Goal: Task Accomplishment & Management: Use online tool/utility

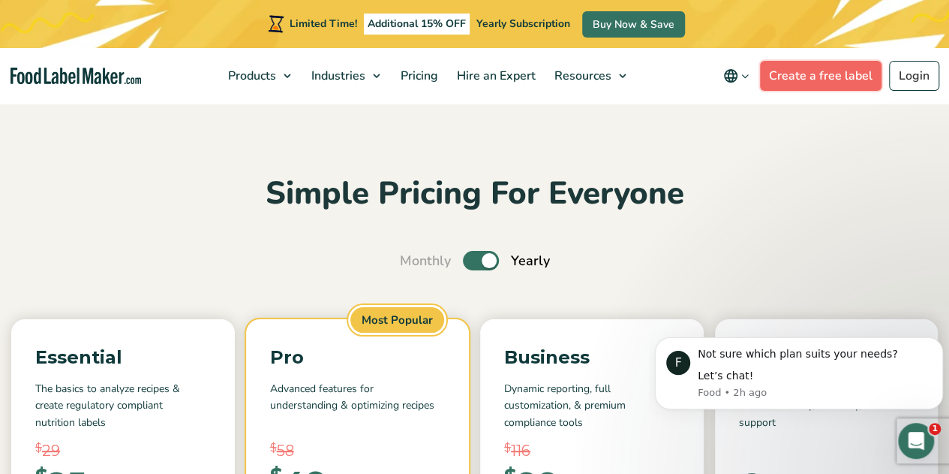
click at [816, 74] on link "Create a free label" at bounding box center [821, 76] width 122 height 30
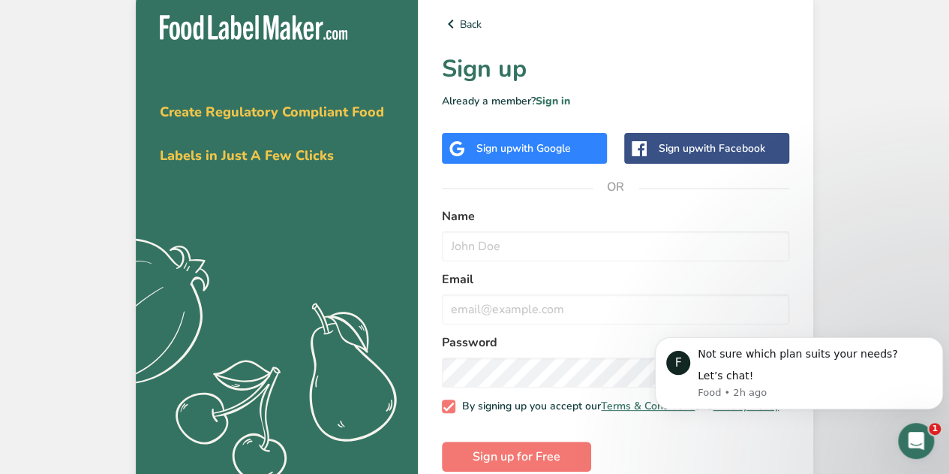
click at [326, 185] on div "Get your free trial [DATE] Create Regulatory Compliant Food Labels in Just A Fe…" at bounding box center [277, 243] width 282 height 504
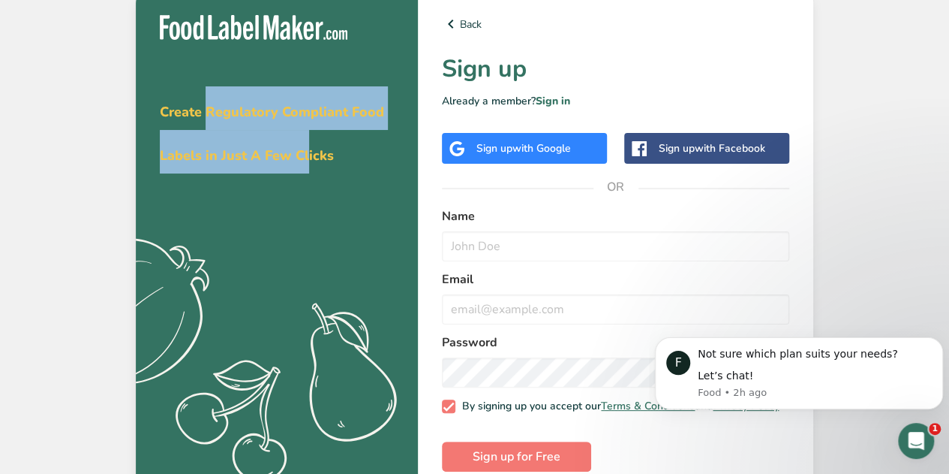
drag, startPoint x: 206, startPoint y: 109, endPoint x: 309, endPoint y: 155, distance: 112.9
click at [309, 155] on span "Create Regulatory Compliant Food Labels in Just A Few Clicks" at bounding box center [272, 134] width 224 height 62
drag, startPoint x: 389, startPoint y: 178, endPoint x: 229, endPoint y: 109, distance: 174.8
click at [229, 109] on div "Get your free trial [DATE] Create Regulatory Compliant Food Labels in Just A Fe…" at bounding box center [277, 243] width 282 height 504
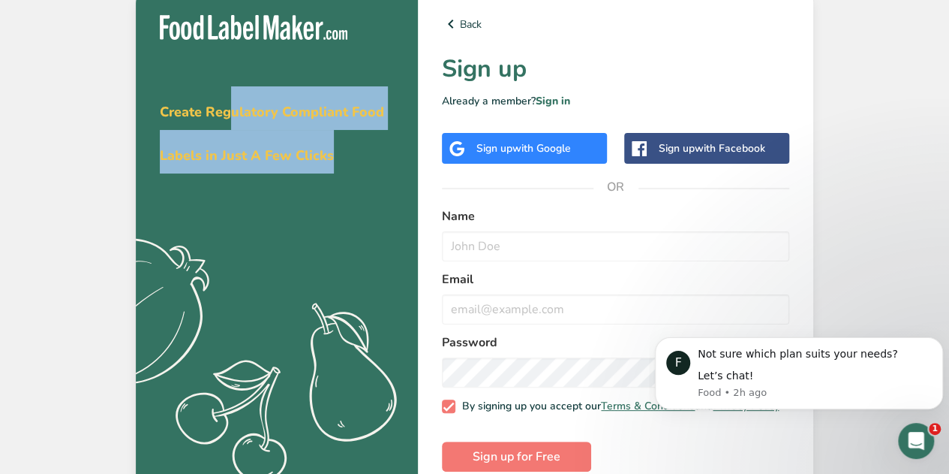
click at [229, 109] on span "Create Regulatory Compliant Food Labels in Just A Few Clicks" at bounding box center [272, 134] width 224 height 62
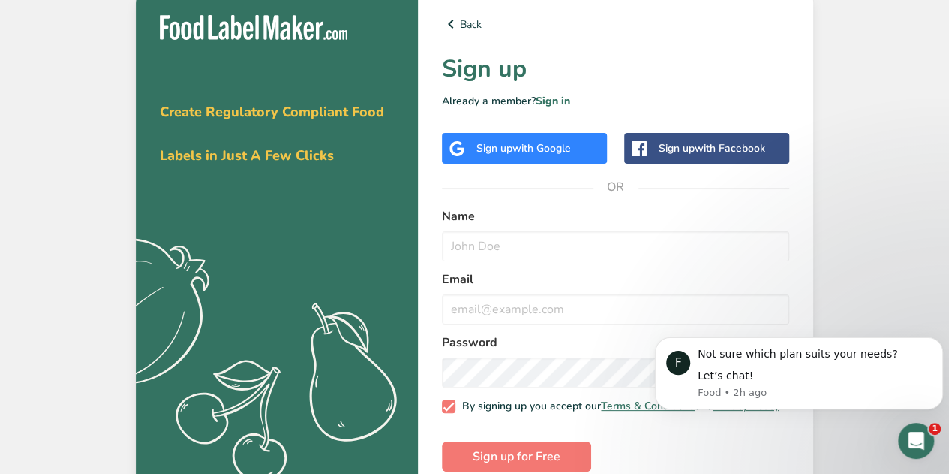
scroll to position [30, 0]
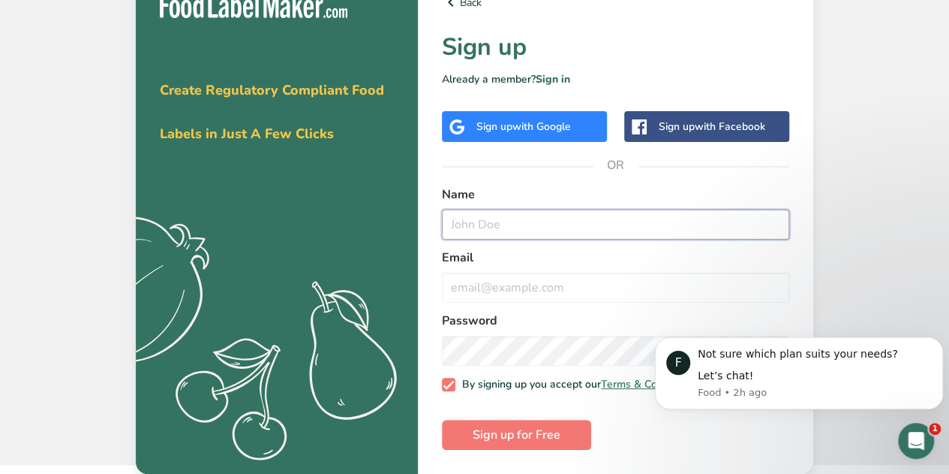
click at [519, 224] on input "text" at bounding box center [615, 224] width 347 height 30
type input "[PERSON_NAME]"
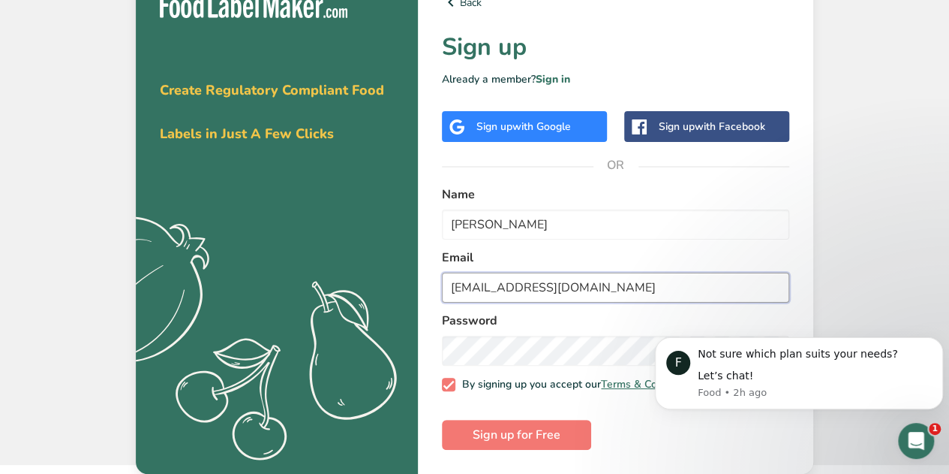
type input "[EMAIL_ADDRESS][DOMAIN_NAME]"
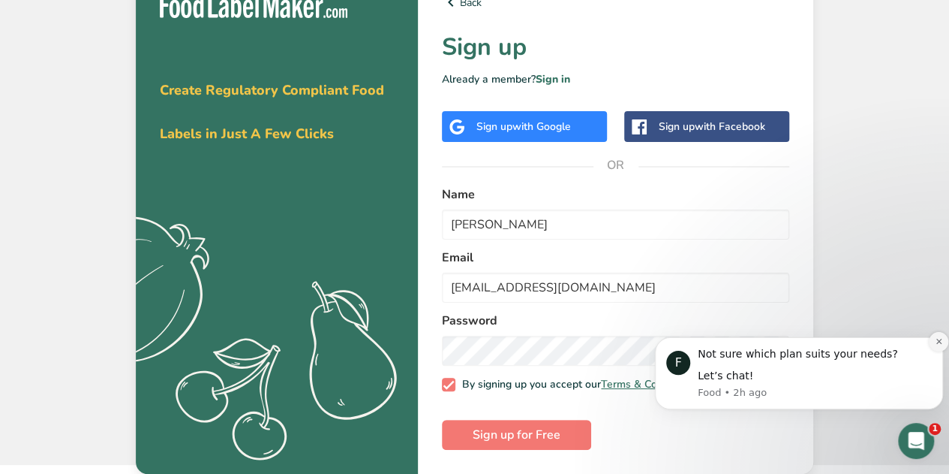
click at [939, 347] on button "Dismiss notification" at bounding box center [939, 342] width 20 height 20
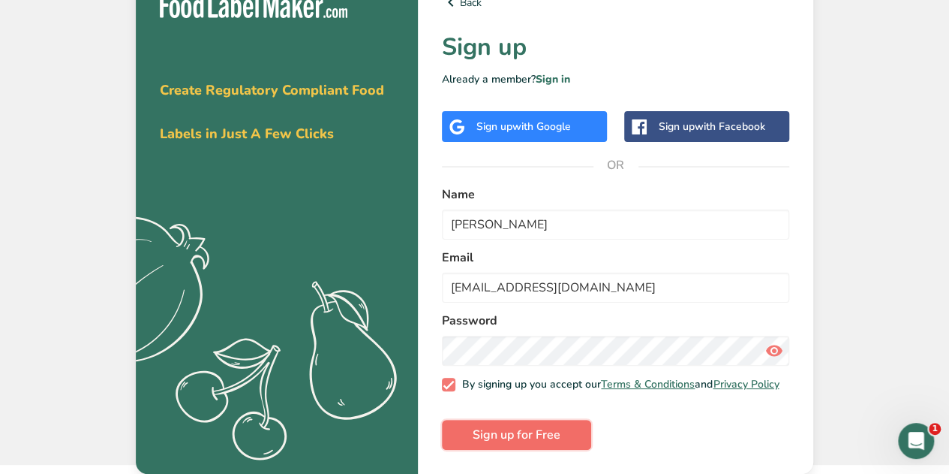
click at [490, 433] on span "Sign up for Free" at bounding box center [517, 435] width 88 height 18
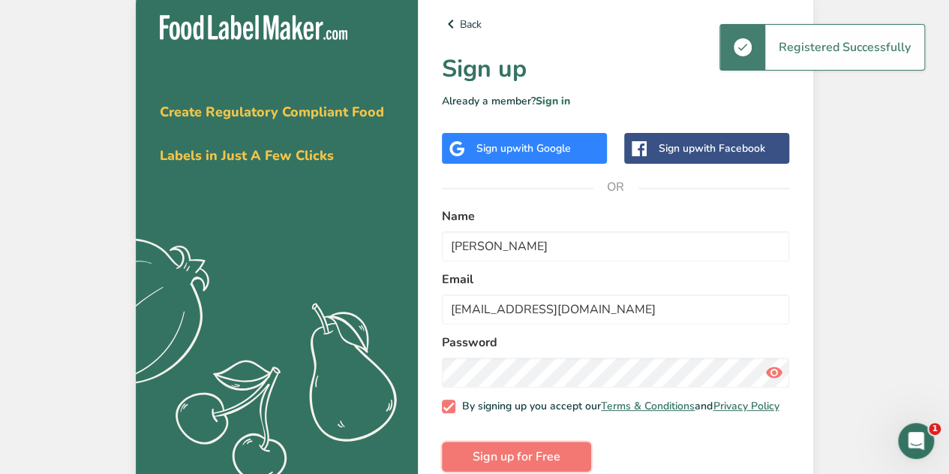
scroll to position [8, 0]
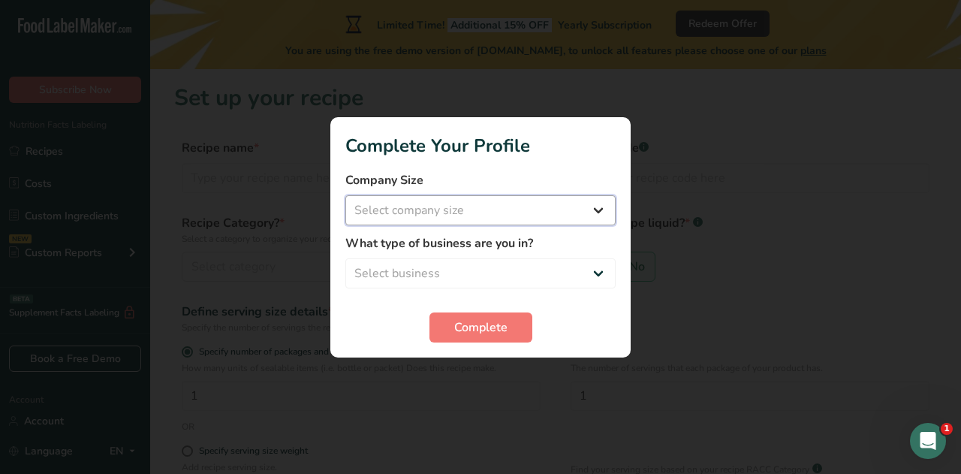
click at [390, 224] on select "Select company size Fewer than 10 Employees 10 to 50 Employees 51 to 500 Employ…" at bounding box center [480, 210] width 270 height 30
select select "2"
click at [345, 195] on select "Select company size Fewer than 10 Employees 10 to 50 Employees 51 to 500 Employ…" at bounding box center [480, 210] width 270 height 30
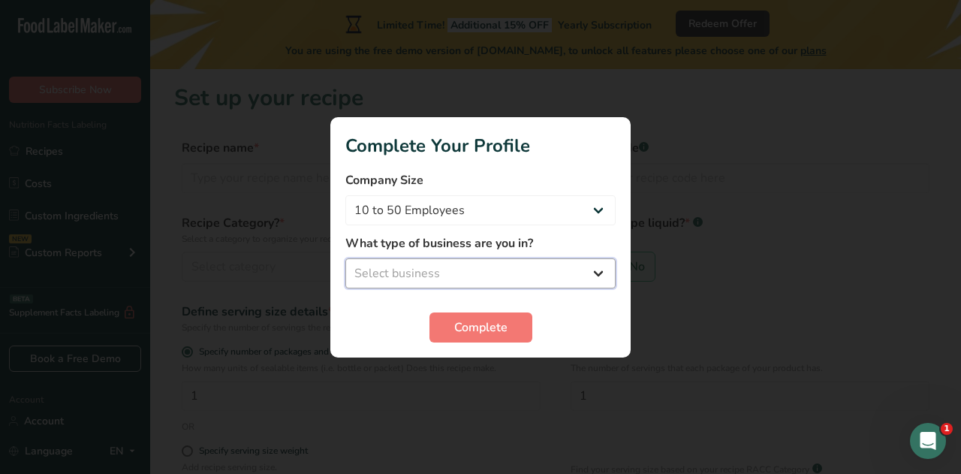
click at [407, 274] on select "Select business Packaged Food Manufacturer Restaurant & Cafe Bakery Meal Plans …" at bounding box center [480, 273] width 270 height 30
select select "1"
click at [345, 258] on select "Select business Packaged Food Manufacturer Restaurant & Cafe Bakery Meal Plans …" at bounding box center [480, 273] width 270 height 30
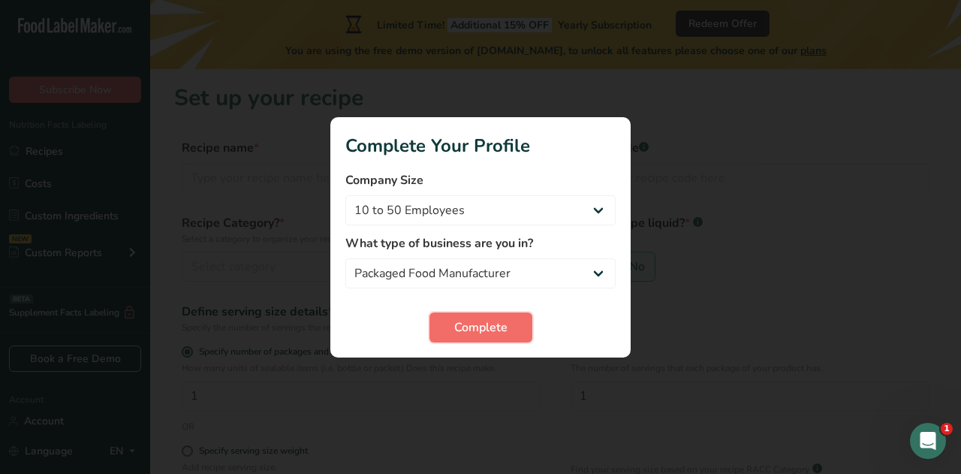
click at [443, 315] on button "Complete" at bounding box center [480, 327] width 103 height 30
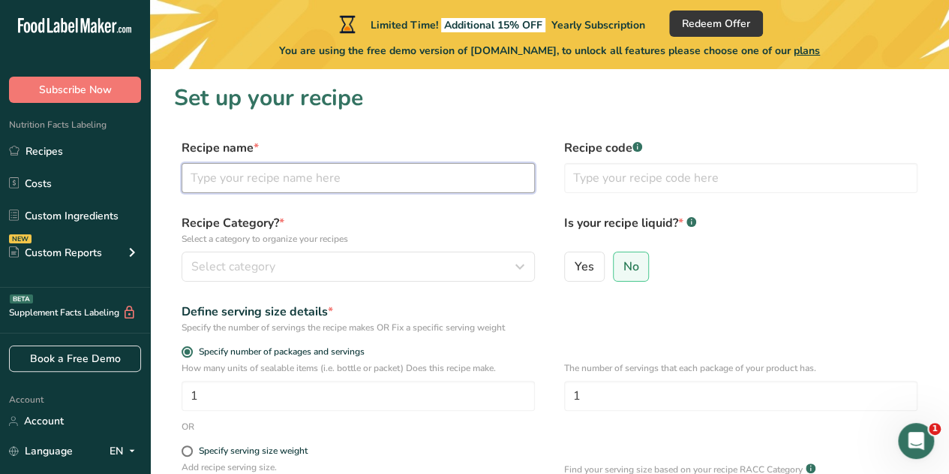
click at [288, 181] on input "text" at bounding box center [358, 178] width 353 height 30
type input "Test"
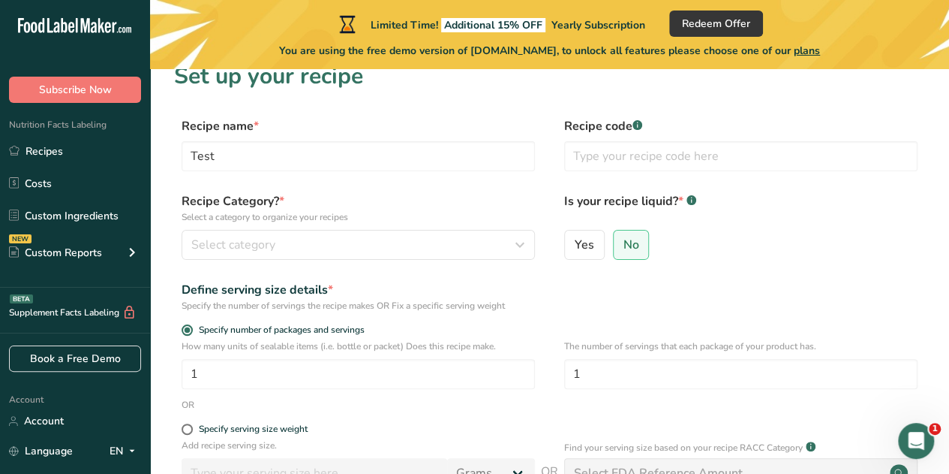
scroll to position [23, 0]
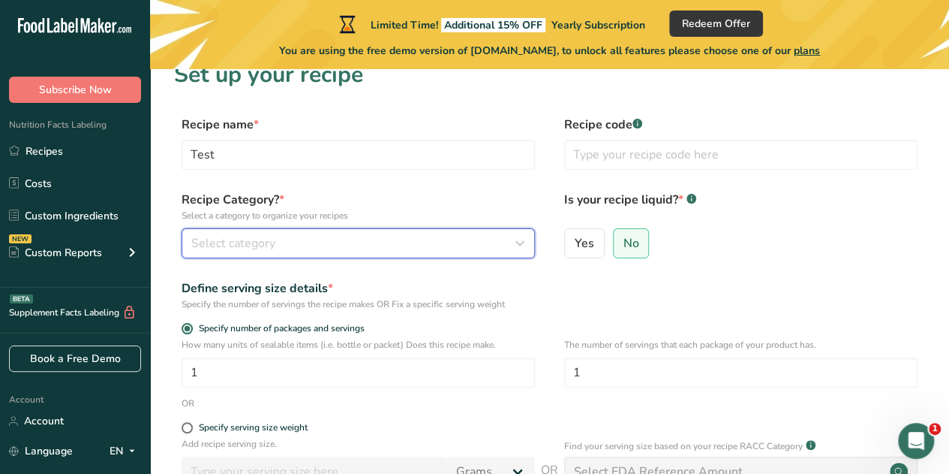
click at [224, 244] on span "Select category" at bounding box center [233, 243] width 84 height 18
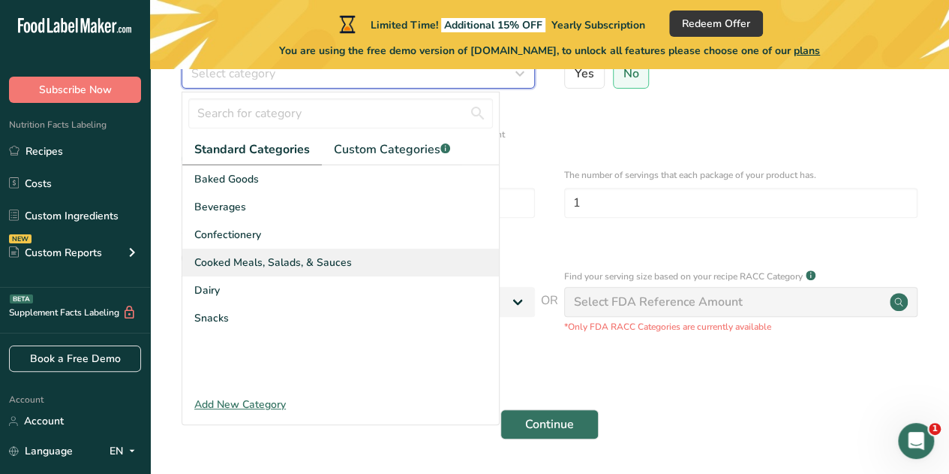
scroll to position [194, 0]
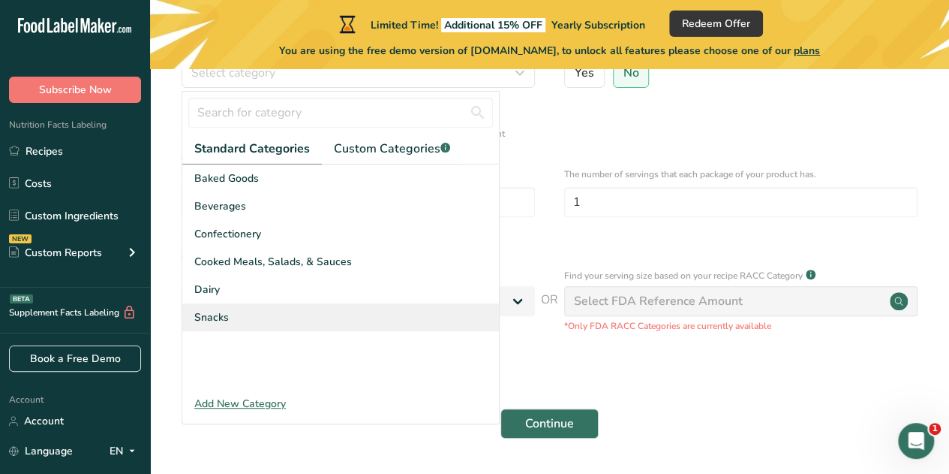
click at [274, 318] on div "Snacks" at bounding box center [340, 317] width 317 height 28
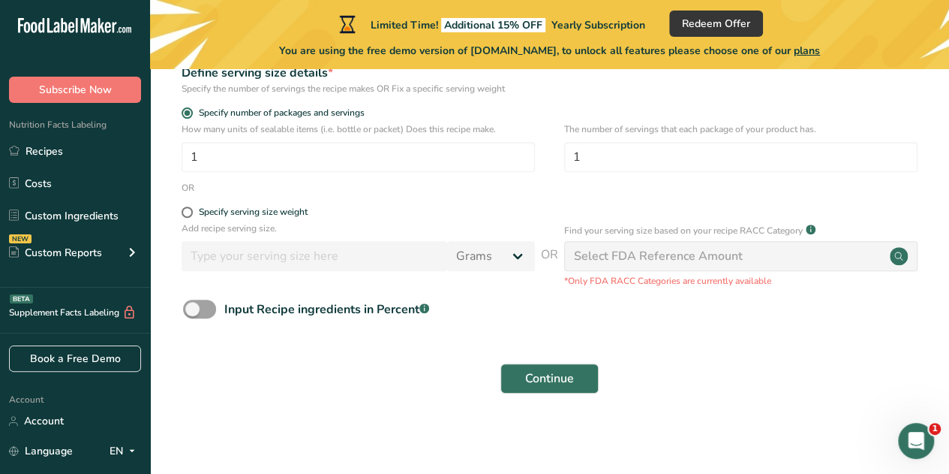
scroll to position [222, 0]
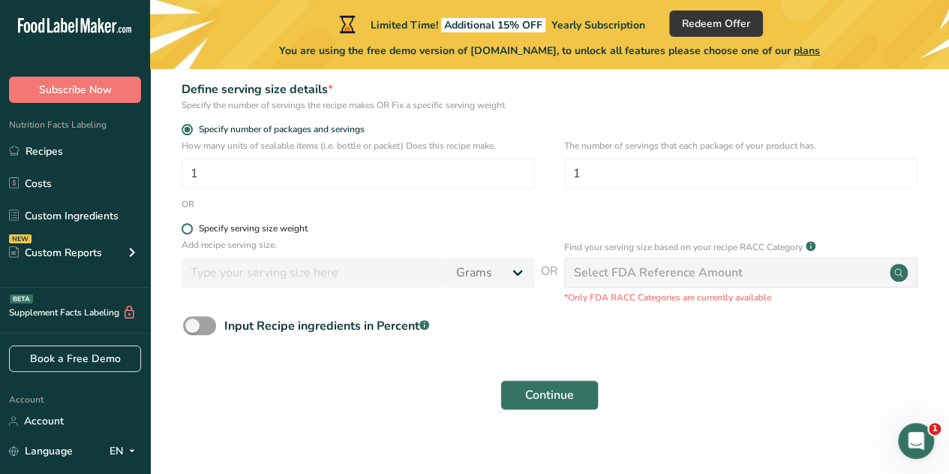
click at [208, 229] on div "Specify serving size weight" at bounding box center [253, 228] width 109 height 11
click at [191, 229] on input "Specify serving size weight" at bounding box center [187, 229] width 10 height 10
radio input "true"
radio input "false"
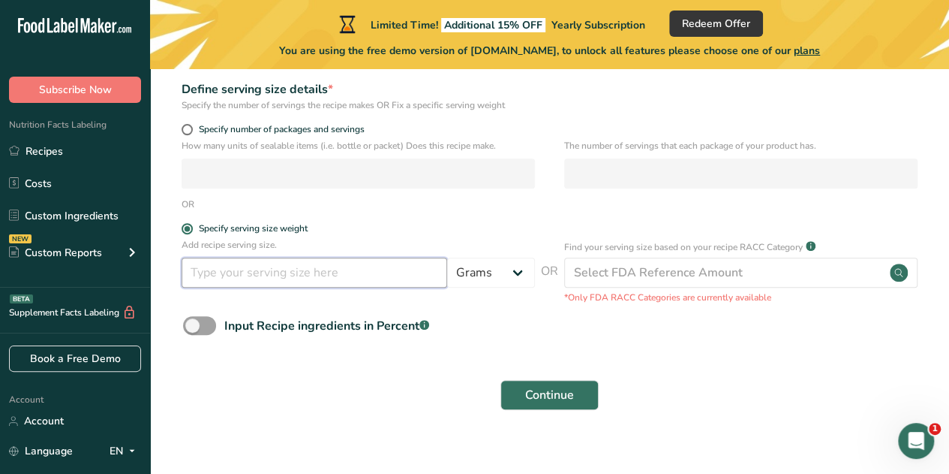
click at [286, 269] on input "number" at bounding box center [315, 272] width 266 height 30
type input "1.9"
click at [510, 281] on select "Grams kg mg mcg lb oz l mL fl oz tbsp tsp cup qt gallon" at bounding box center [491, 272] width 88 height 30
select select "5"
click at [447, 257] on select "Grams kg mg mcg lb oz l mL fl oz tbsp tsp cup qt gallon" at bounding box center [491, 272] width 88 height 30
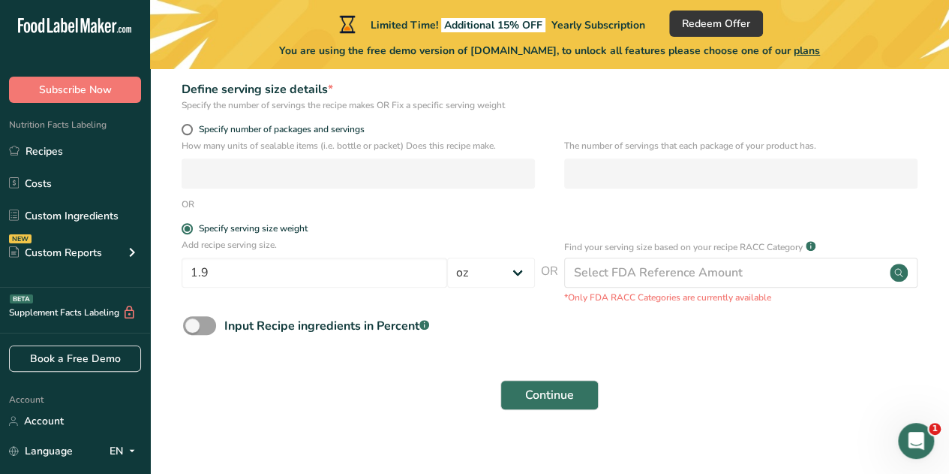
click at [495, 298] on div "Add recipe serving size. 1.9 Grams kg mg mcg lb oz l mL fl oz tbsp tsp cup qt g…" at bounding box center [549, 271] width 751 height 66
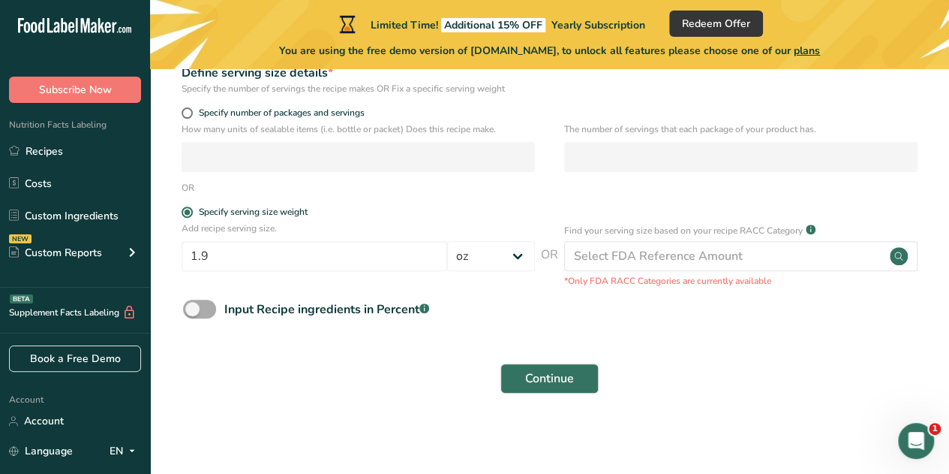
click at [198, 314] on span at bounding box center [199, 308] width 33 height 19
click at [193, 314] on input "Input Recipe ingredients in Percent .a-a{fill:#347362;}.b-a{fill:#fff;}" at bounding box center [188, 309] width 10 height 10
checkbox input "true"
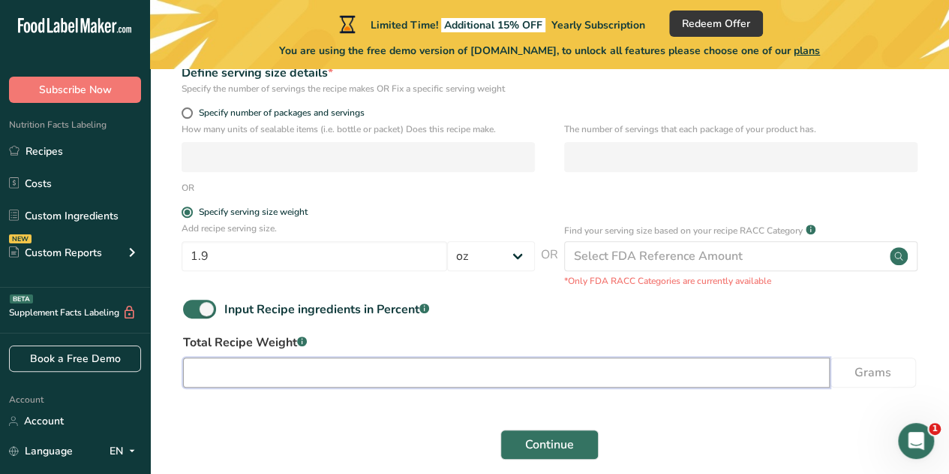
click at [452, 365] on input "number" at bounding box center [506, 372] width 647 height 30
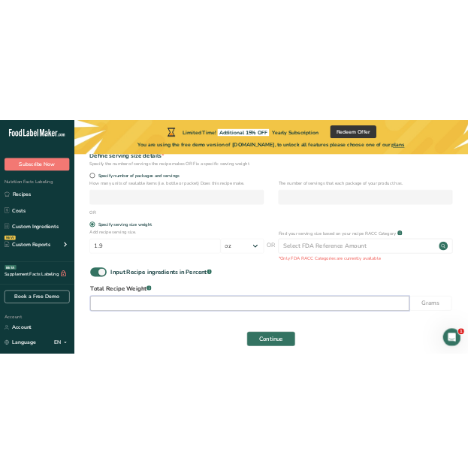
scroll to position [305, 0]
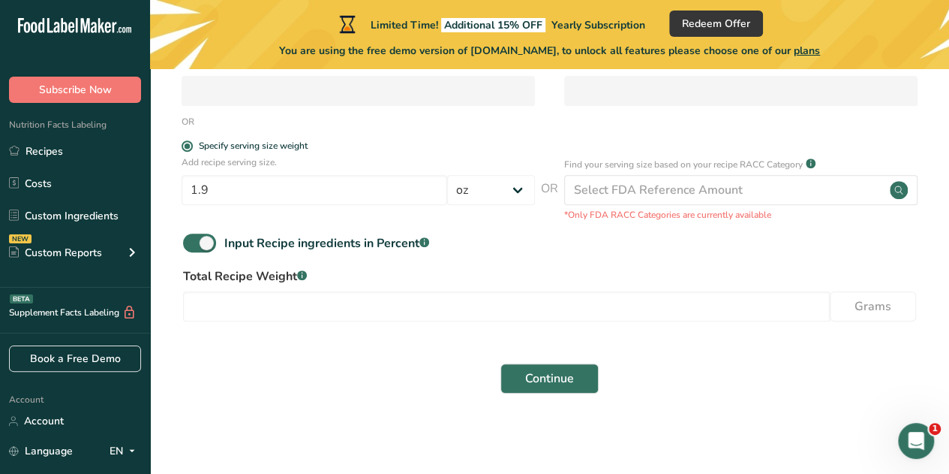
click at [293, 321] on div "Total Recipe Weight .a-a{fill:#347362;}.b-a{fill:#fff;} Grams" at bounding box center [549, 298] width 751 height 63
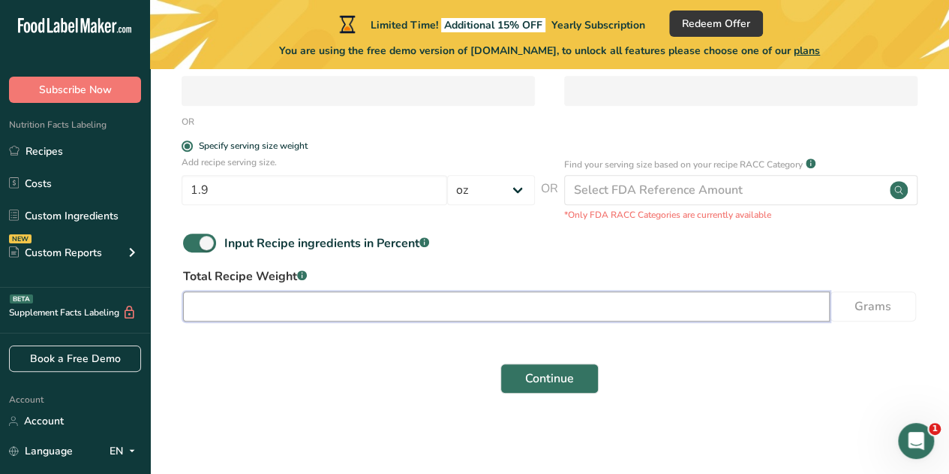
click at [279, 305] on input "number" at bounding box center [506, 306] width 647 height 30
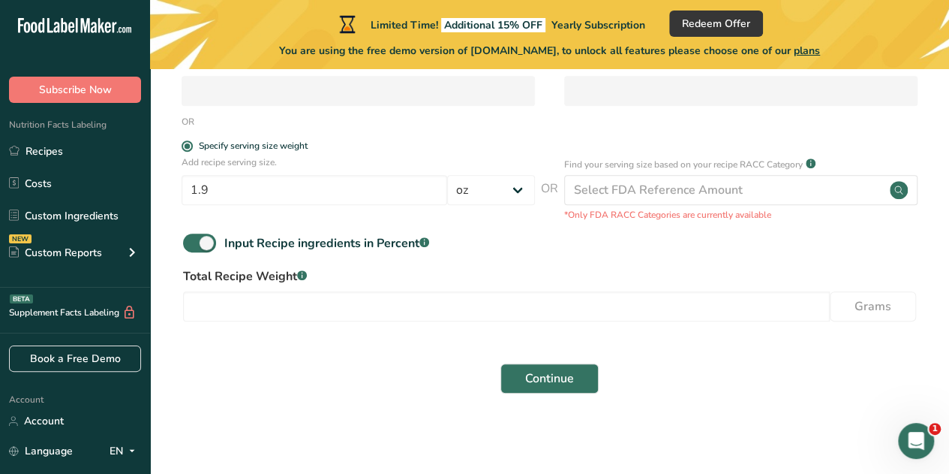
select select "5"
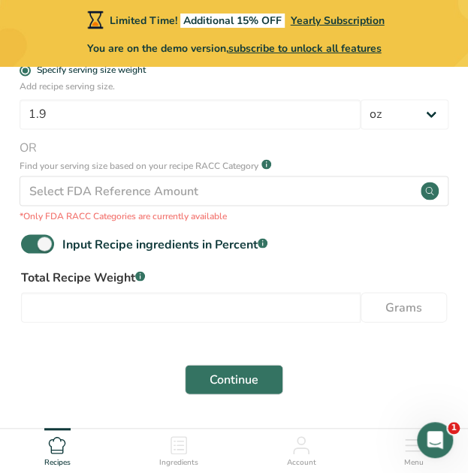
scroll to position [564, 0]
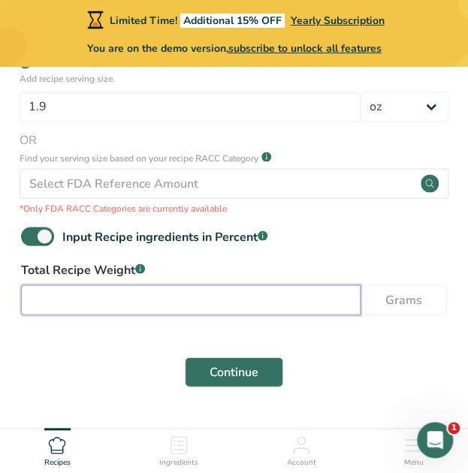
drag, startPoint x: 91, startPoint y: 298, endPoint x: 97, endPoint y: 310, distance: 13.4
click at [97, 310] on input "number" at bounding box center [190, 299] width 339 height 30
type input "25"
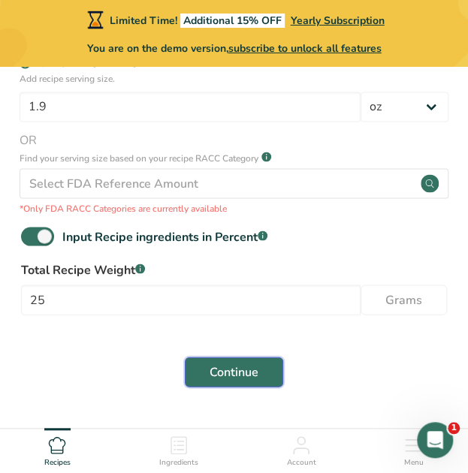
click at [242, 374] on span "Continue" at bounding box center [233, 371] width 49 height 18
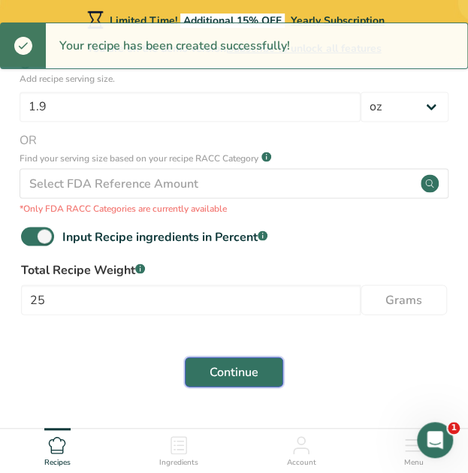
scroll to position [604, 0]
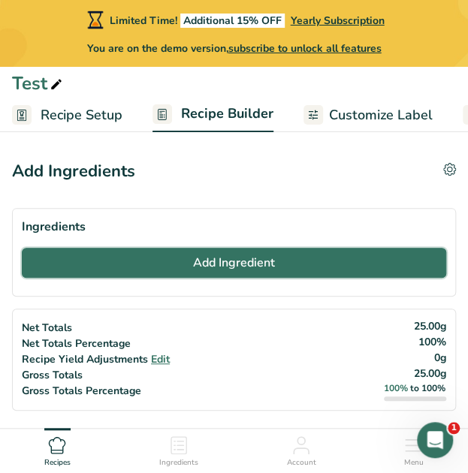
click at [151, 253] on button "Add Ingredient" at bounding box center [234, 263] width 424 height 30
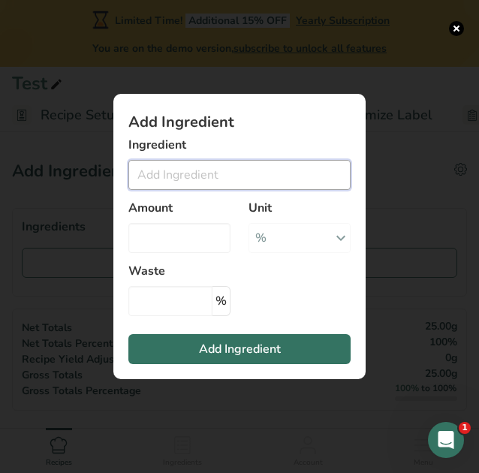
click at [270, 167] on input "Add ingredient modal" at bounding box center [239, 175] width 222 height 30
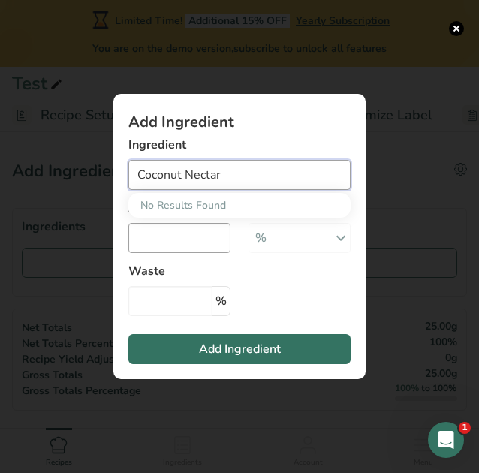
type input "Coconut Nectar"
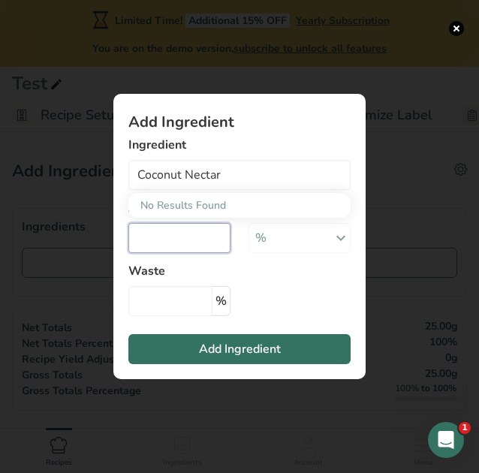
click at [200, 243] on input "Add ingredient modal" at bounding box center [179, 238] width 102 height 30
type input "2.96"
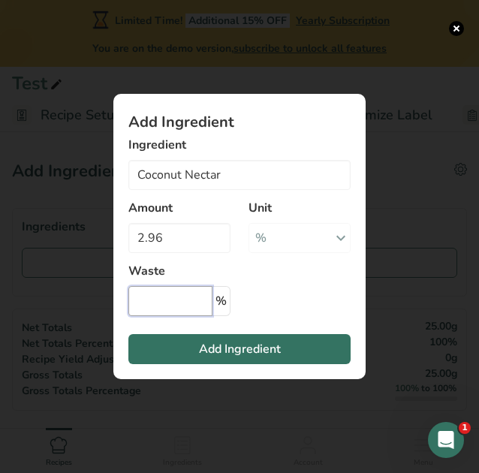
click at [155, 302] on input "Add ingredient modal" at bounding box center [170, 301] width 84 height 30
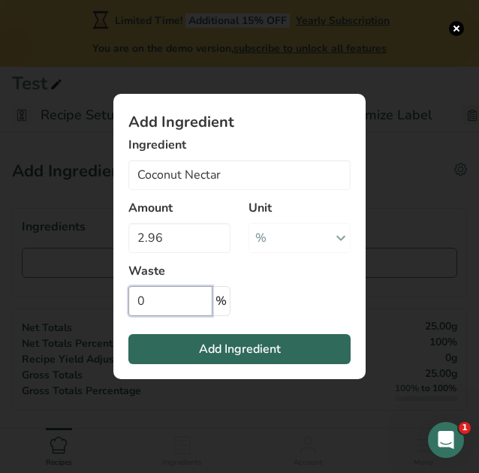
type input "0"
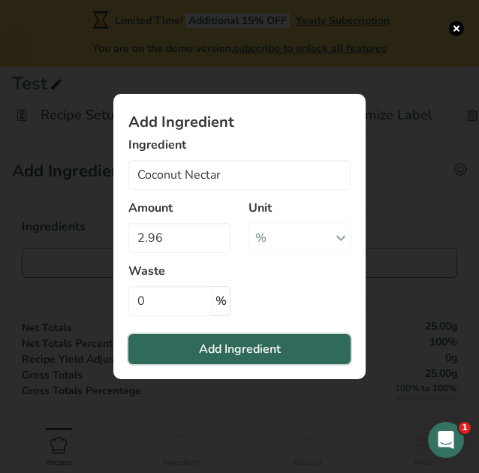
click at [293, 347] on button "Add Ingredient" at bounding box center [239, 349] width 222 height 30
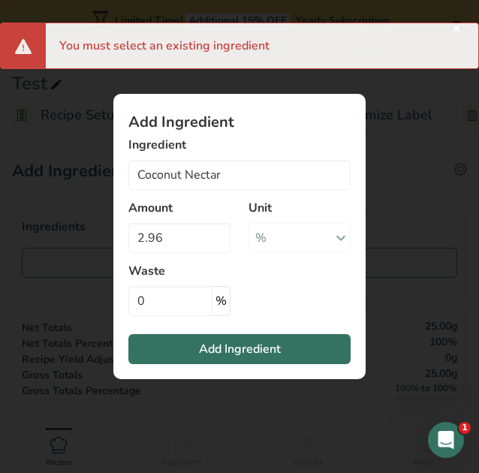
click at [233, 150] on label "Ingredient" at bounding box center [239, 145] width 222 height 18
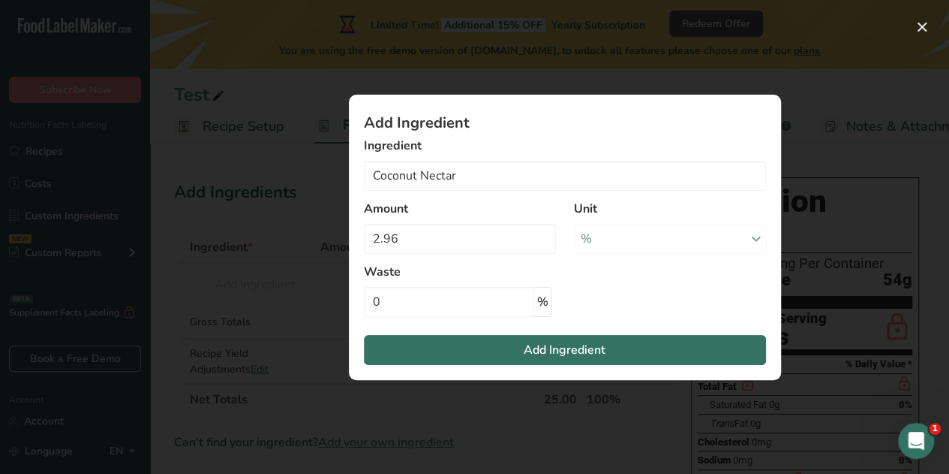
click at [212, 390] on div "Add ingredient modal" at bounding box center [474, 237] width 949 height 474
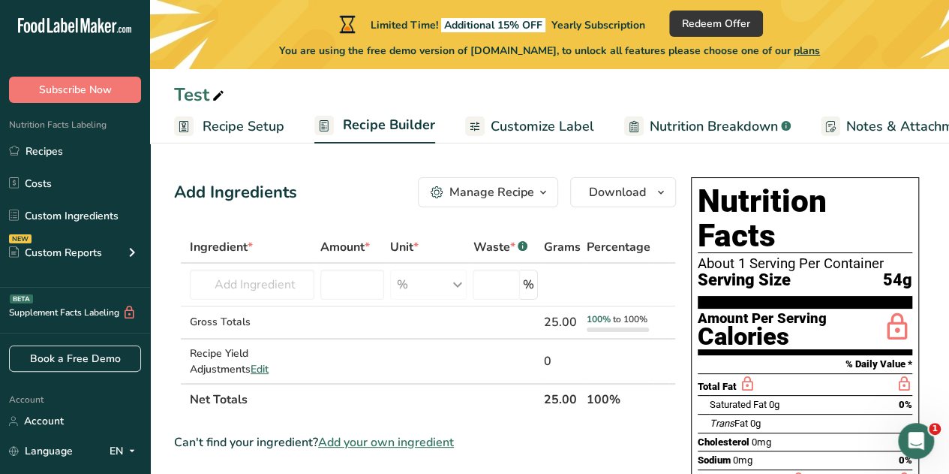
click at [248, 126] on span "Recipe Setup" at bounding box center [244, 126] width 82 height 20
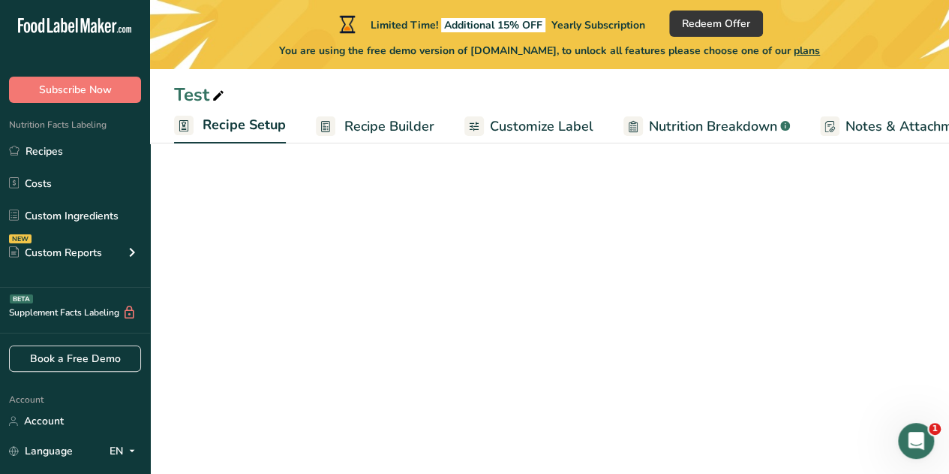
scroll to position [0, 5]
select select "5"
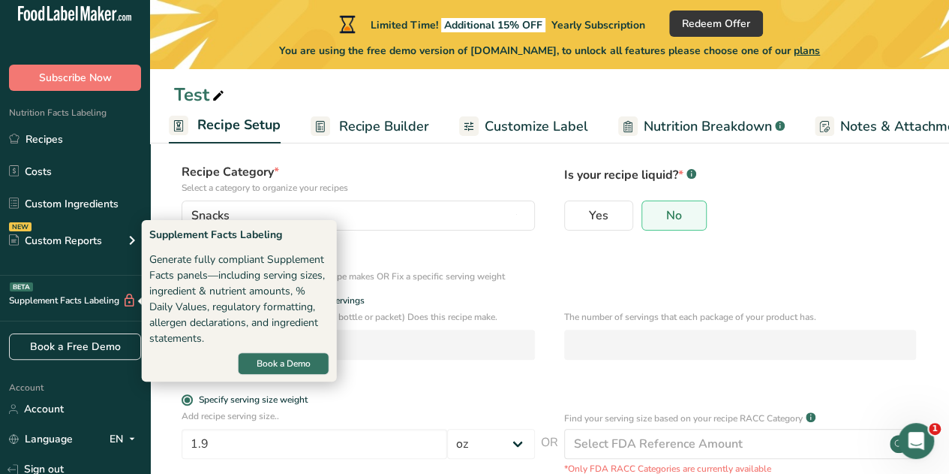
scroll to position [12, 0]
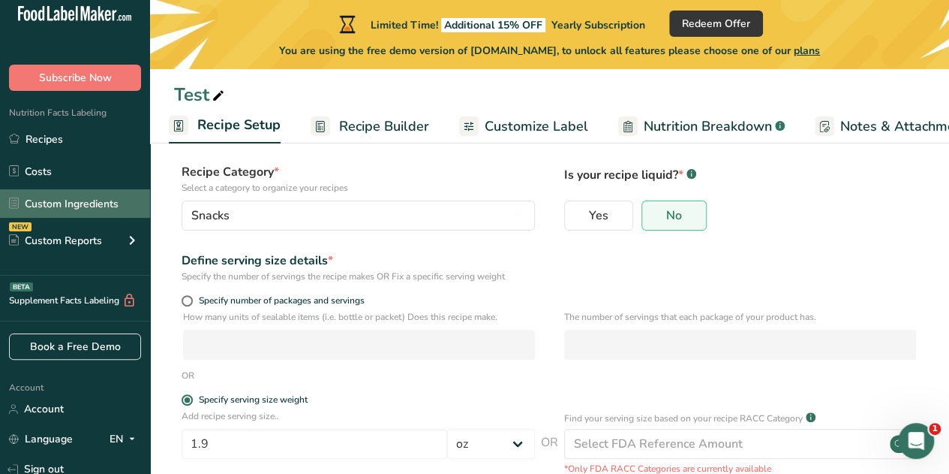
click at [87, 200] on link "Custom Ingredients" at bounding box center [75, 203] width 150 height 29
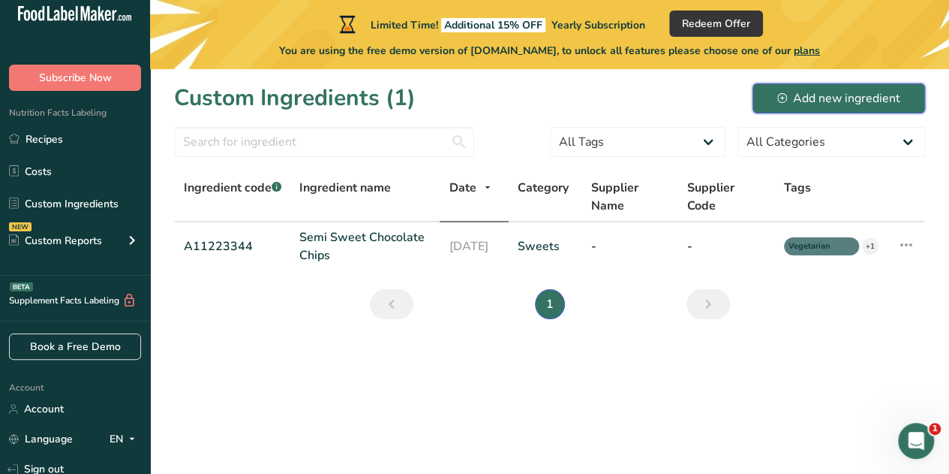
click at [823, 97] on div "Add new ingredient" at bounding box center [838, 98] width 123 height 18
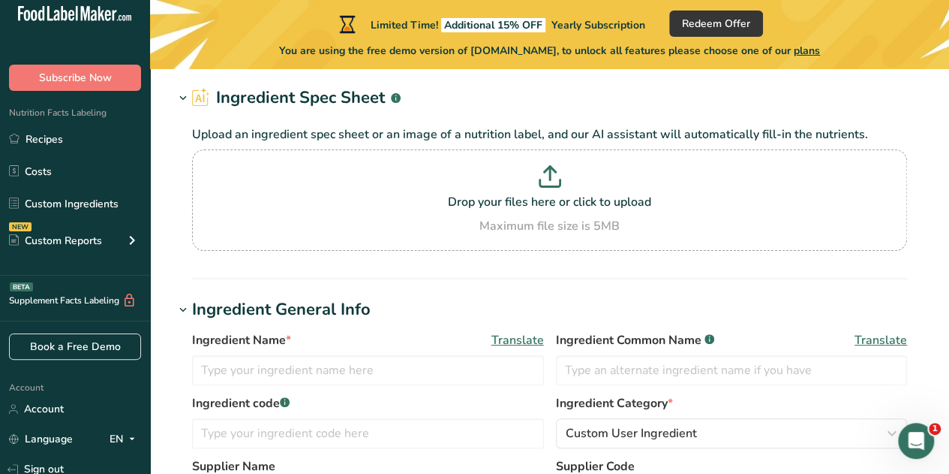
scroll to position [68, 0]
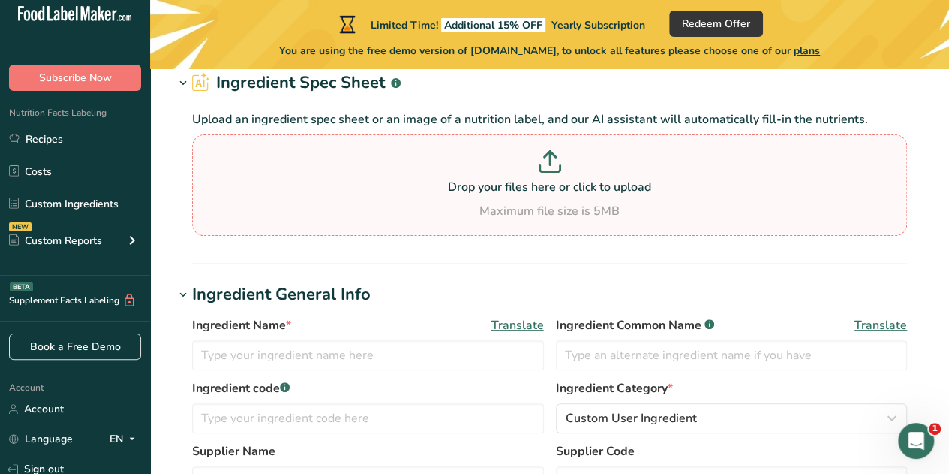
click at [540, 193] on p "Drop your files here or click to upload" at bounding box center [550, 187] width 708 height 18
click at [540, 193] on input "Drop your files here or click to upload Maximum file size is 5MB" at bounding box center [549, 184] width 715 height 101
type input "C:\fakepath\Copra (SKU - CN12) - Copra 12 kg Organic Coconut Nectar.pdf"
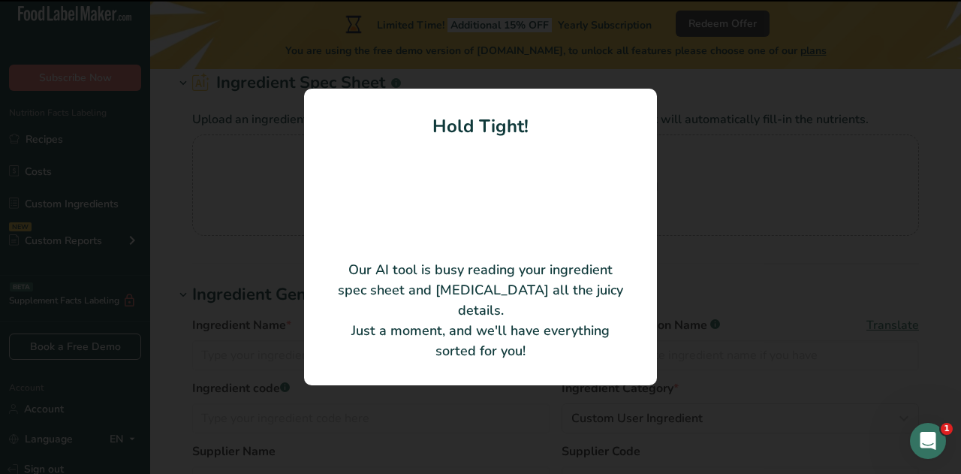
type input "Coconut Flower Nectar"
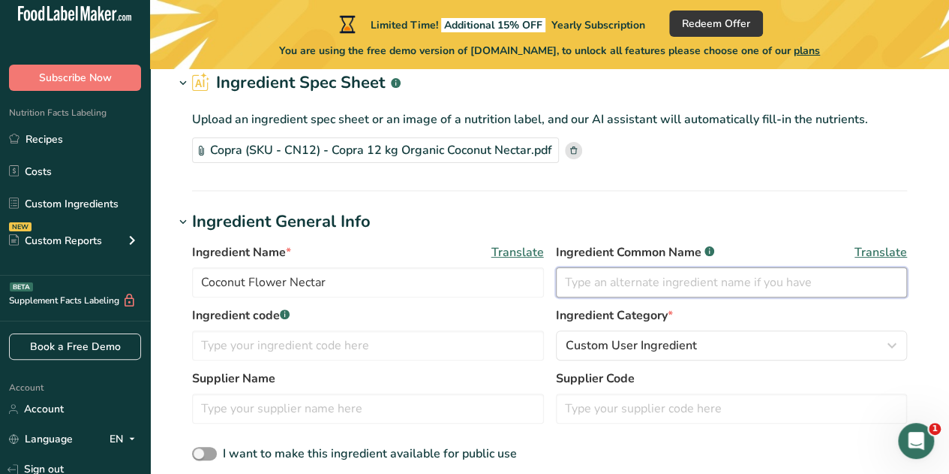
click at [711, 278] on input "text" at bounding box center [732, 282] width 352 height 30
type input "O"
type input "Coconut Nectar"
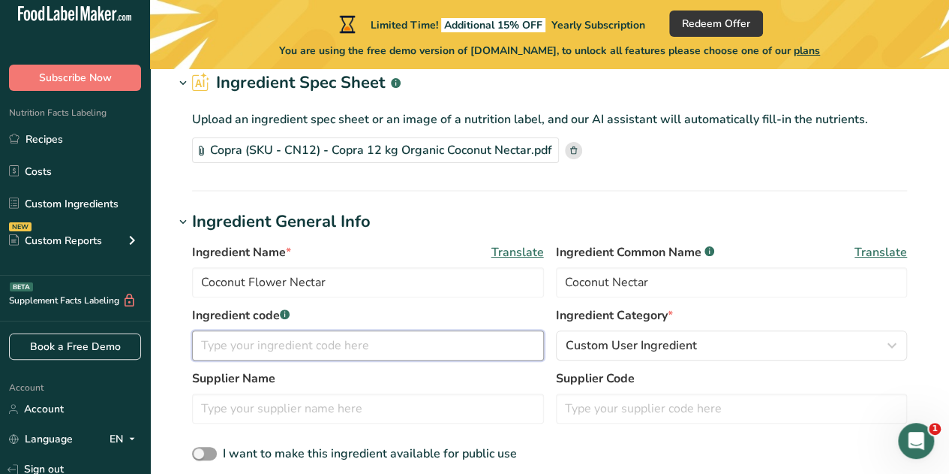
click at [468, 355] on input "text" at bounding box center [368, 345] width 352 height 30
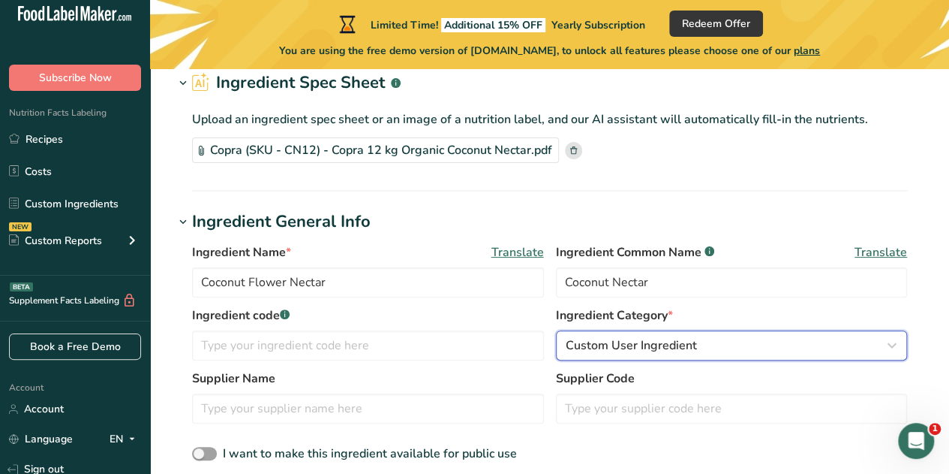
click at [648, 338] on span "Custom User Ingredient" at bounding box center [631, 345] width 131 height 18
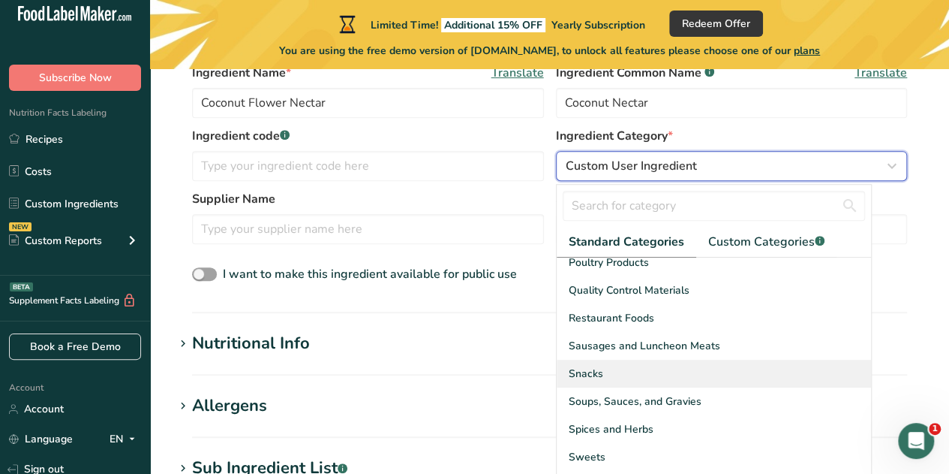
scroll to position [264, 0]
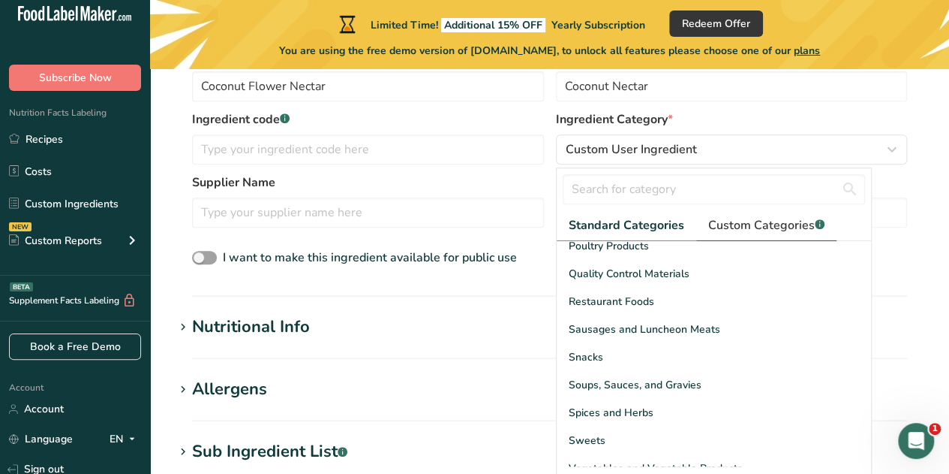
click at [777, 228] on span "Custom Categories .a-a{fill:#347362;}.b-a{fill:#fff;}" at bounding box center [766, 225] width 116 height 18
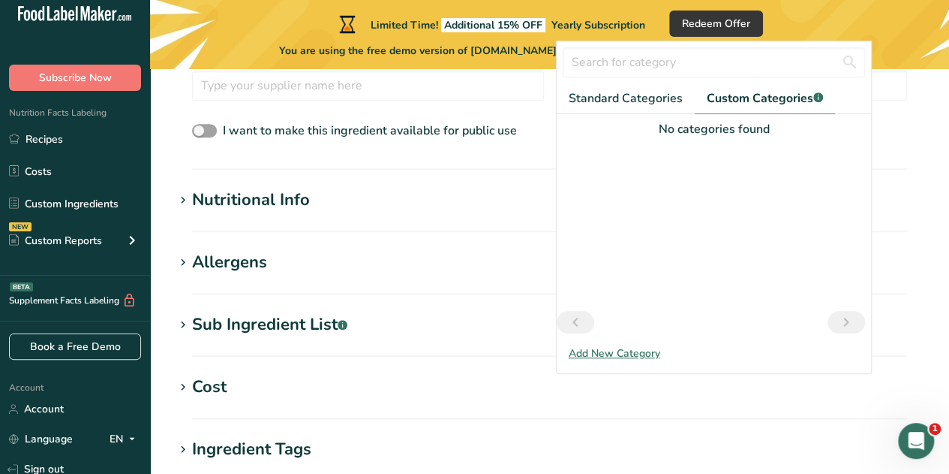
scroll to position [392, 0]
click at [287, 218] on section "Nutritional Info Serving Size .a-a{fill:#347362;}.b-a{fill:#fff;} Add ingredien…" at bounding box center [549, 209] width 751 height 44
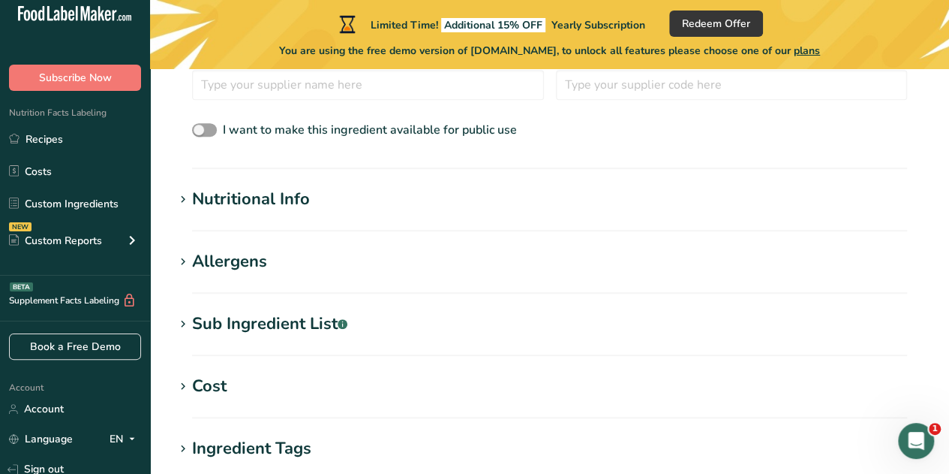
click at [273, 206] on div "Nutritional Info" at bounding box center [251, 199] width 118 height 25
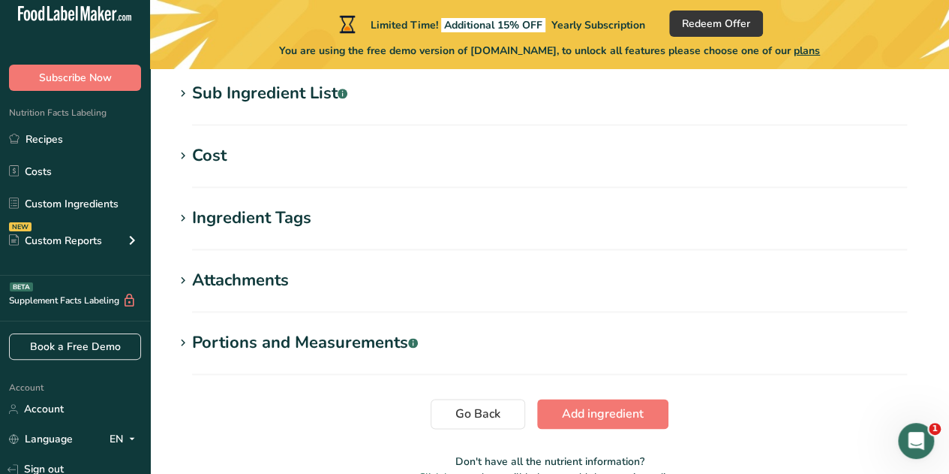
scroll to position [973, 0]
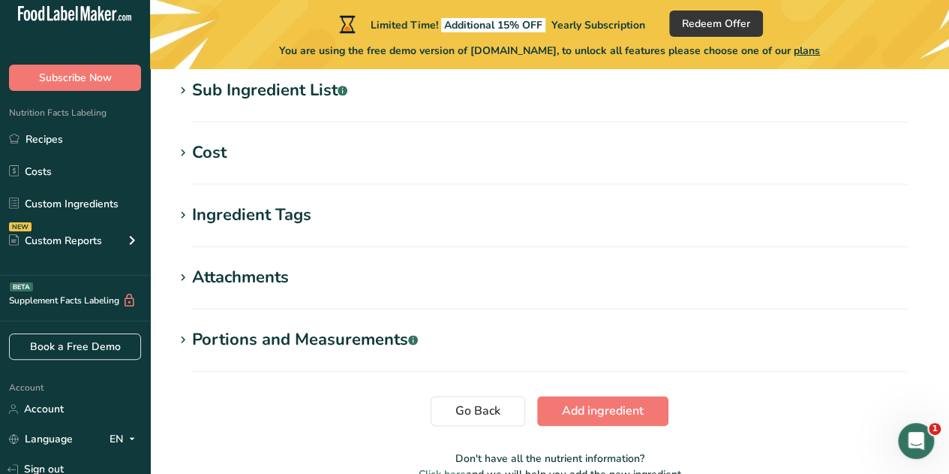
click at [248, 205] on div "Ingredient Tags" at bounding box center [251, 215] width 119 height 25
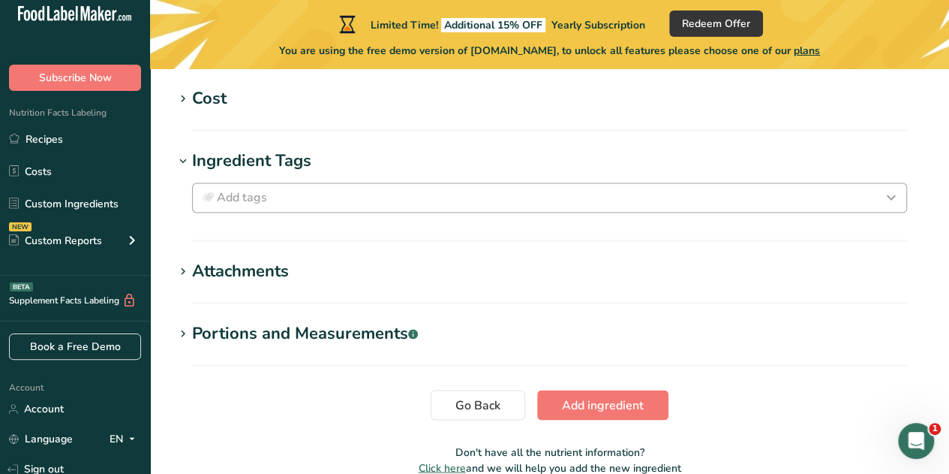
scroll to position [1036, 0]
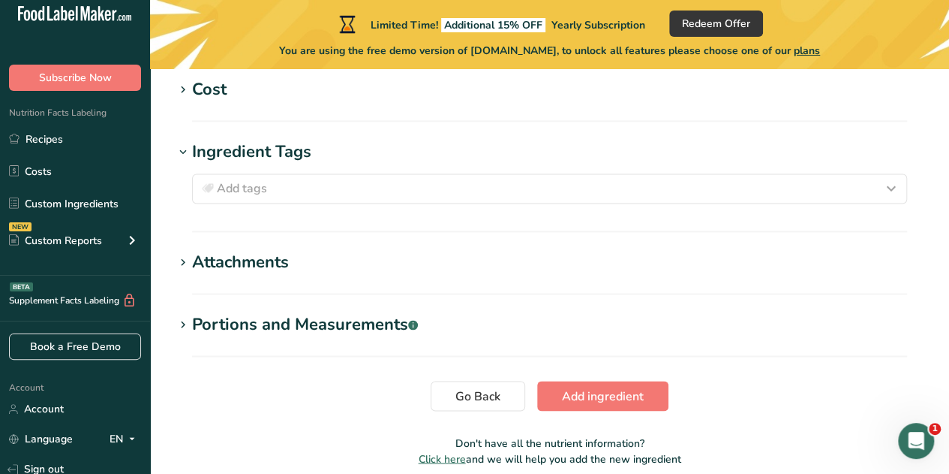
click at [279, 272] on div "Attachments" at bounding box center [240, 262] width 97 height 25
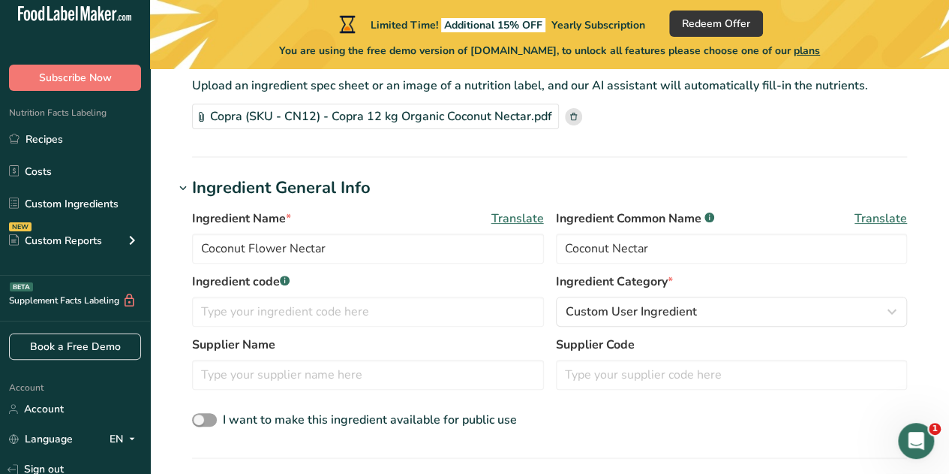
scroll to position [104, 0]
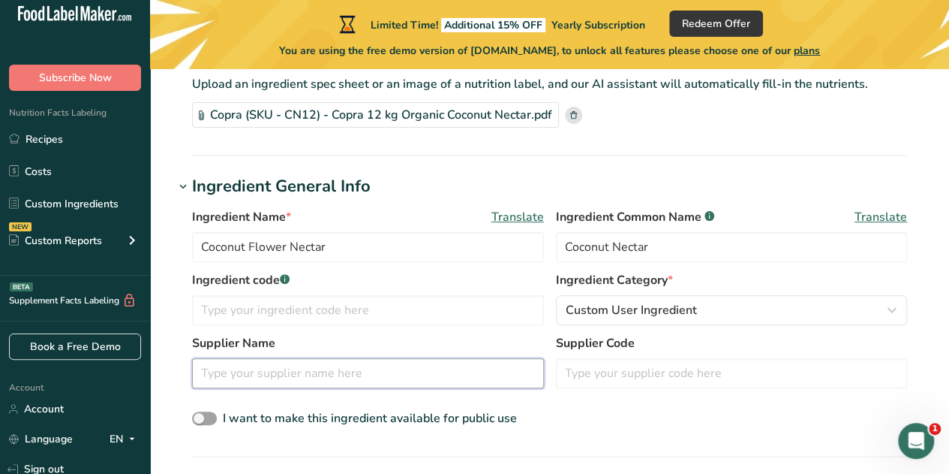
click at [323, 386] on input "text" at bounding box center [368, 373] width 352 height 30
type input "Copra"
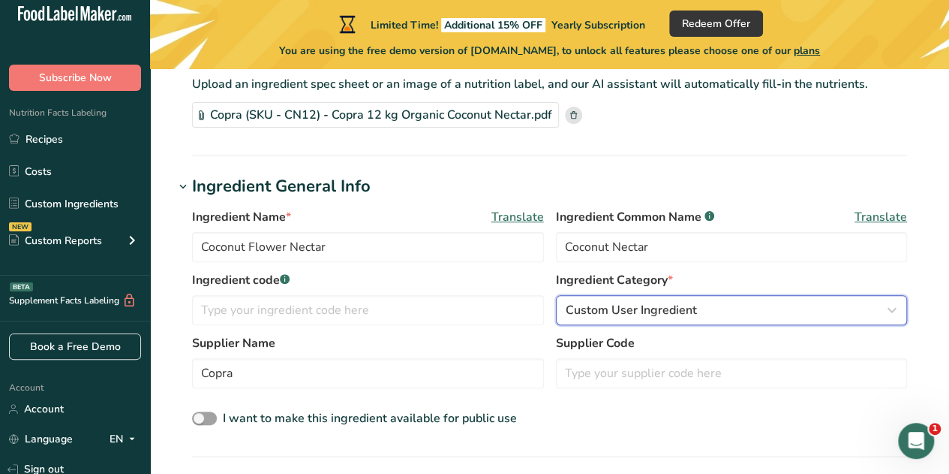
click at [659, 317] on span "Custom User Ingredient" at bounding box center [631, 310] width 131 height 18
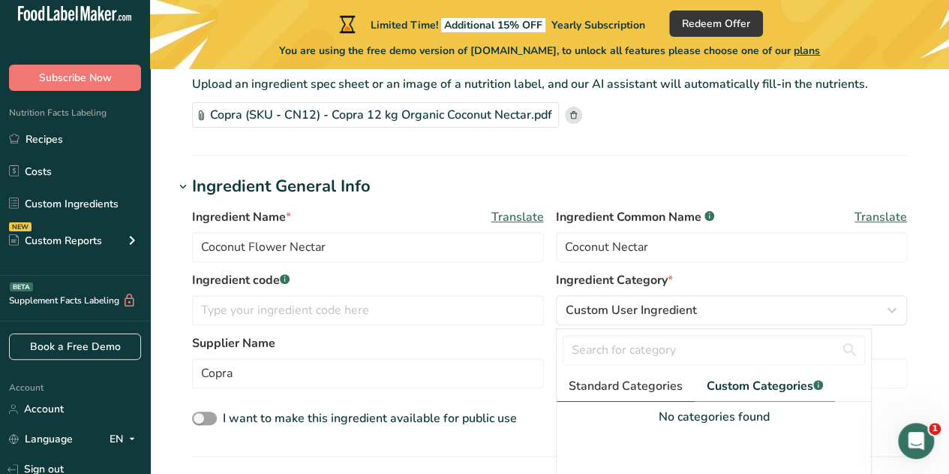
click at [633, 373] on link "Standard Categories" at bounding box center [626, 386] width 138 height 31
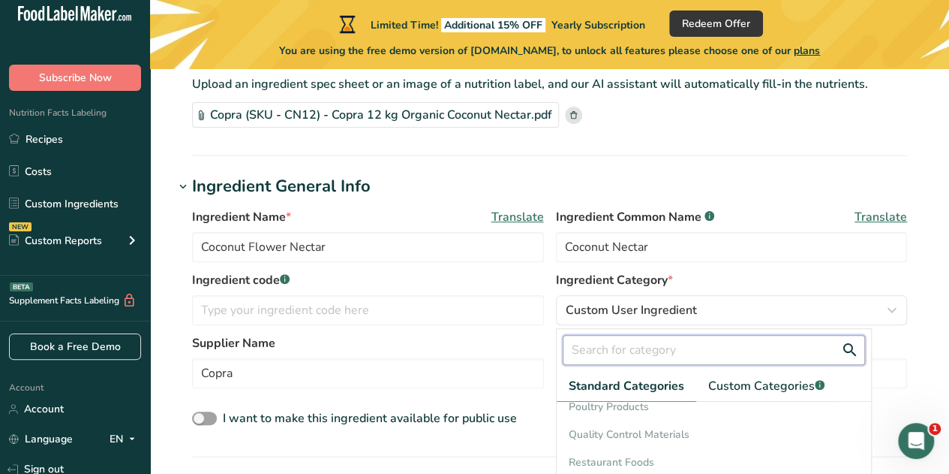
click at [625, 352] on input "text" at bounding box center [714, 350] width 303 height 30
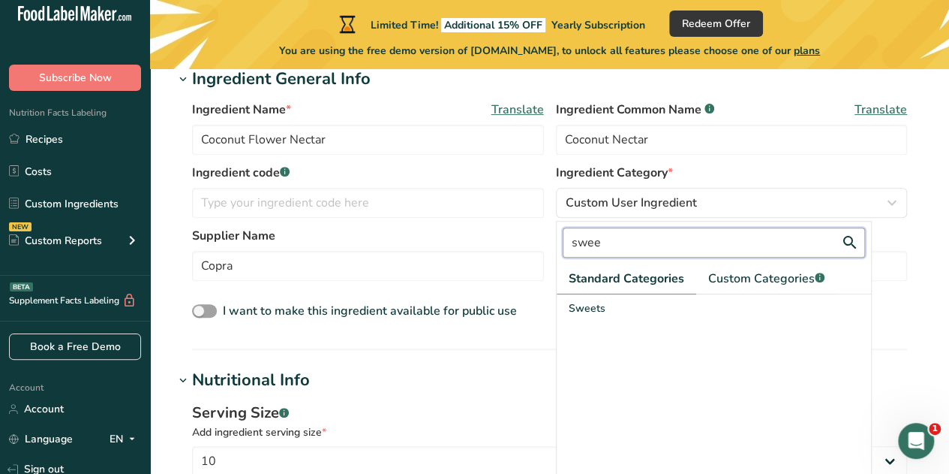
scroll to position [218, 0]
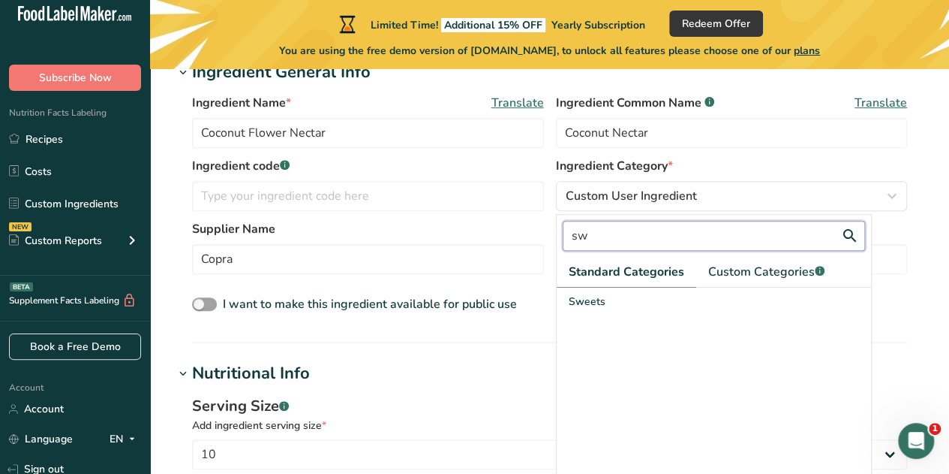
type input "s"
type input "b"
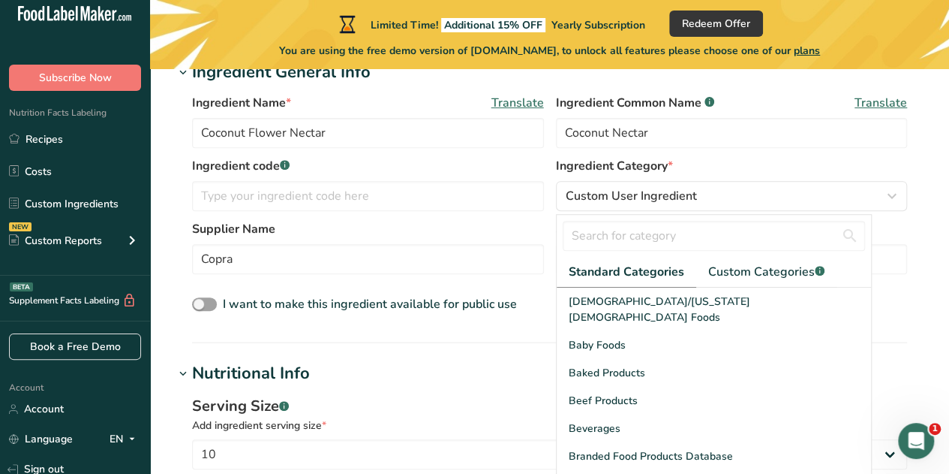
click at [647, 269] on span "Standard Categories" at bounding box center [627, 272] width 116 height 18
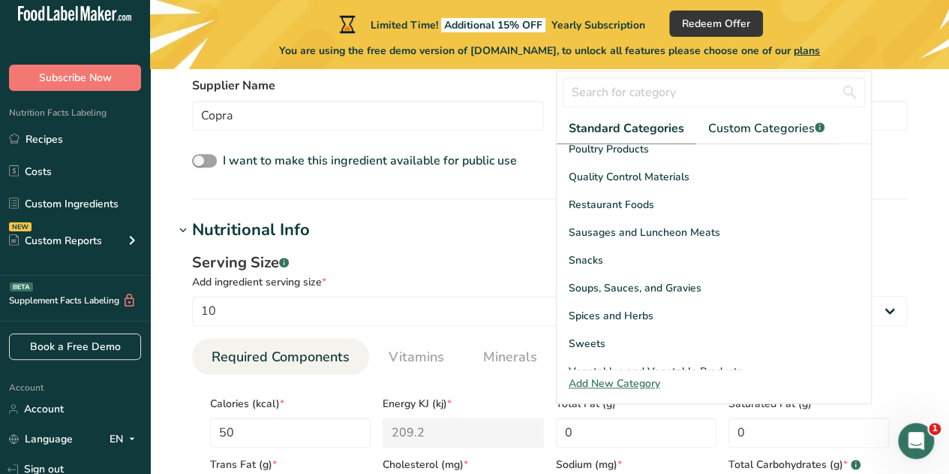
scroll to position [362, 0]
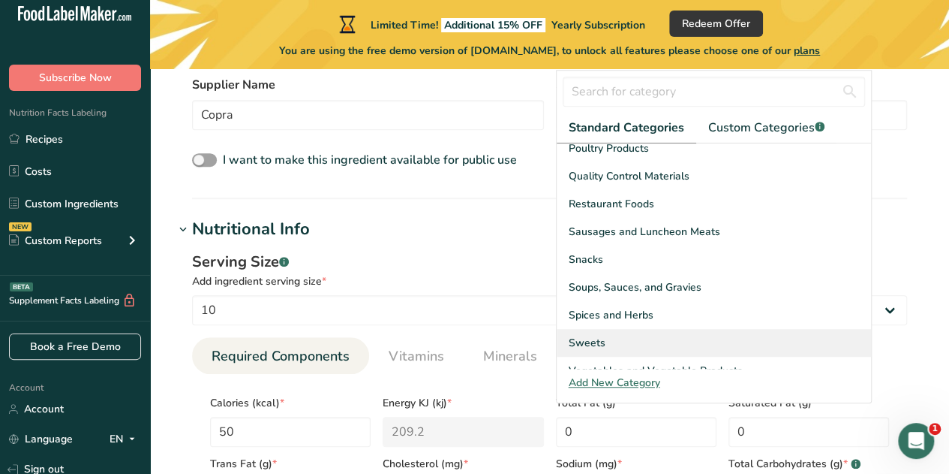
click at [642, 329] on div "Sweets" at bounding box center [714, 343] width 315 height 28
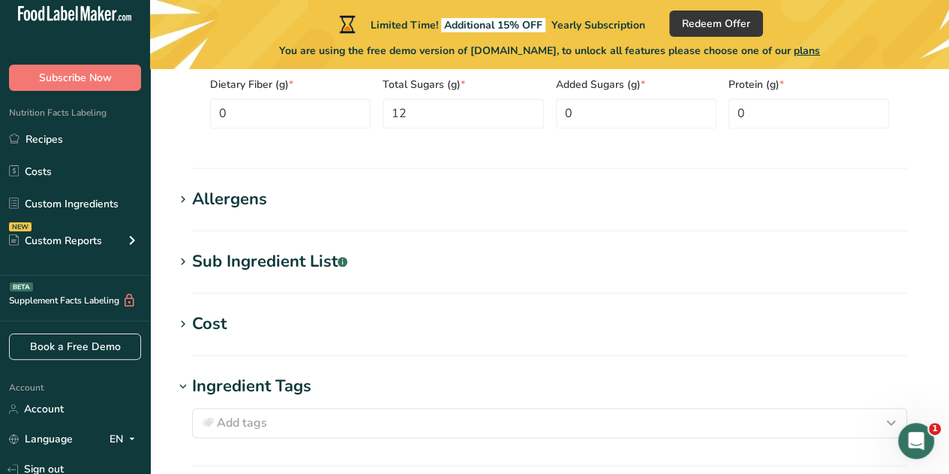
scroll to position [817, 0]
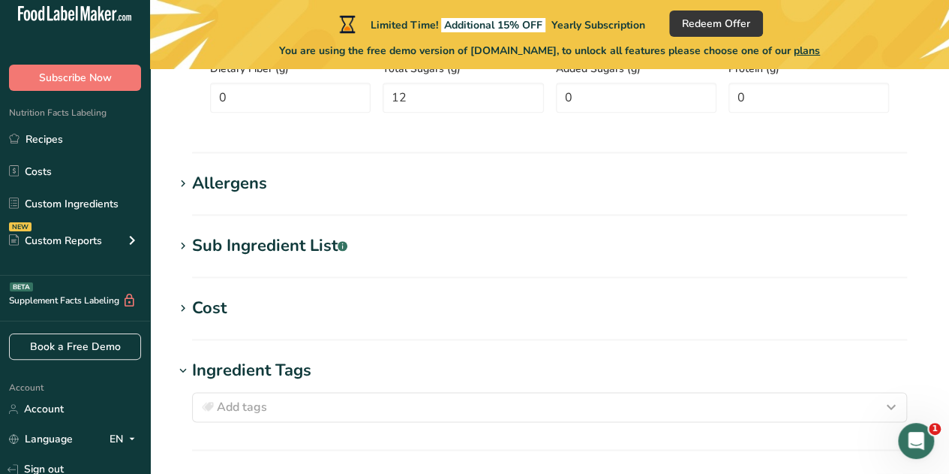
click at [278, 190] on h1 "Allergens" at bounding box center [549, 183] width 751 height 25
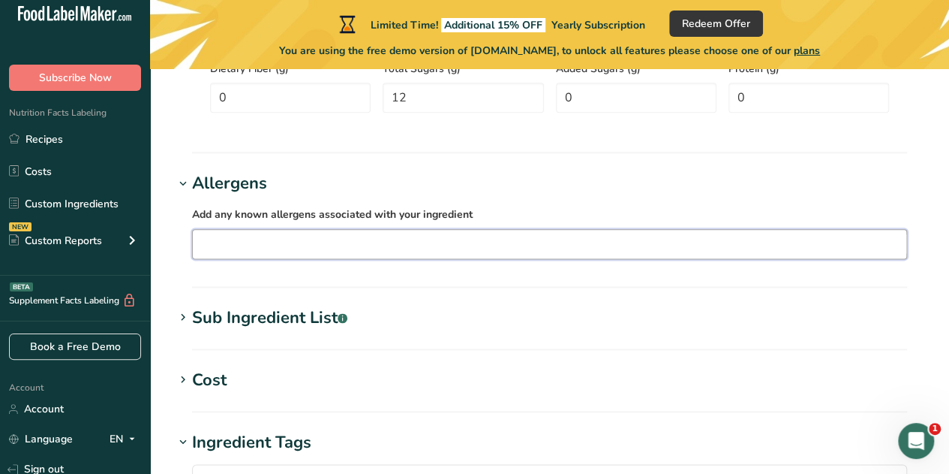
click at [317, 236] on input "text" at bounding box center [550, 243] width 714 height 23
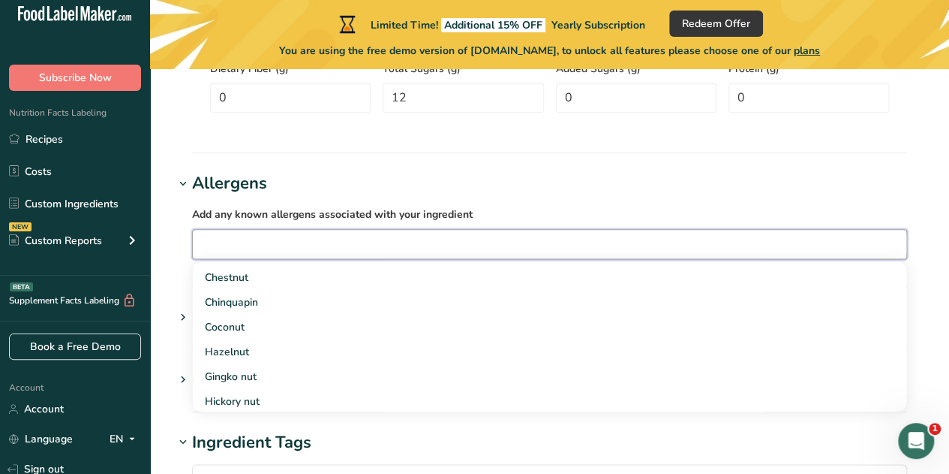
scroll to position [495, 0]
click at [353, 323] on div "Coconut" at bounding box center [538, 323] width 666 height 16
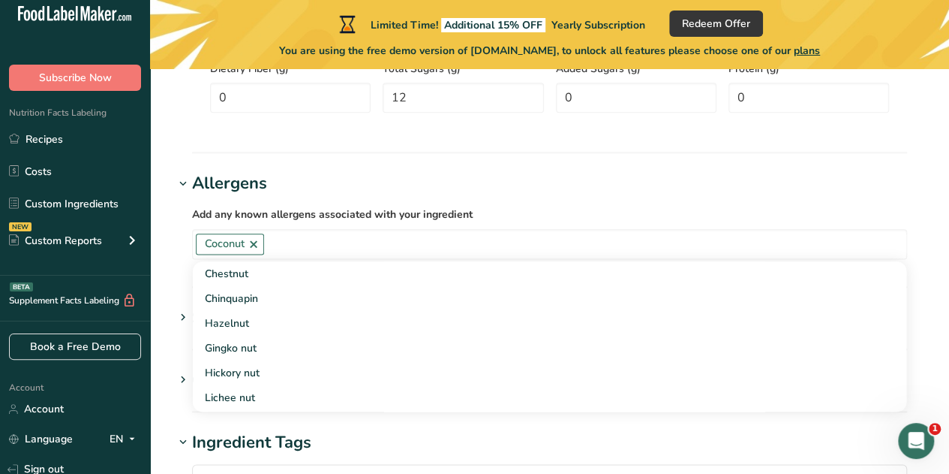
click at [173, 260] on section "Add new ingredient Ingredient Spec Sheet .a-a{fill:#347362;}.b-a{fill:#fff;} Up…" at bounding box center [549, 86] width 799 height 1669
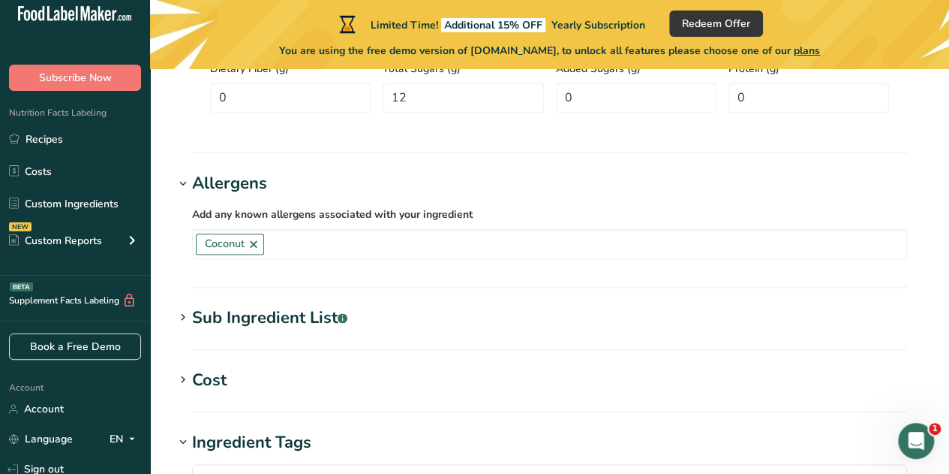
click at [246, 310] on div "Sub Ingredient List .a-a{fill:#347362;}.b-a{fill:#fff;}" at bounding box center [269, 317] width 155 height 25
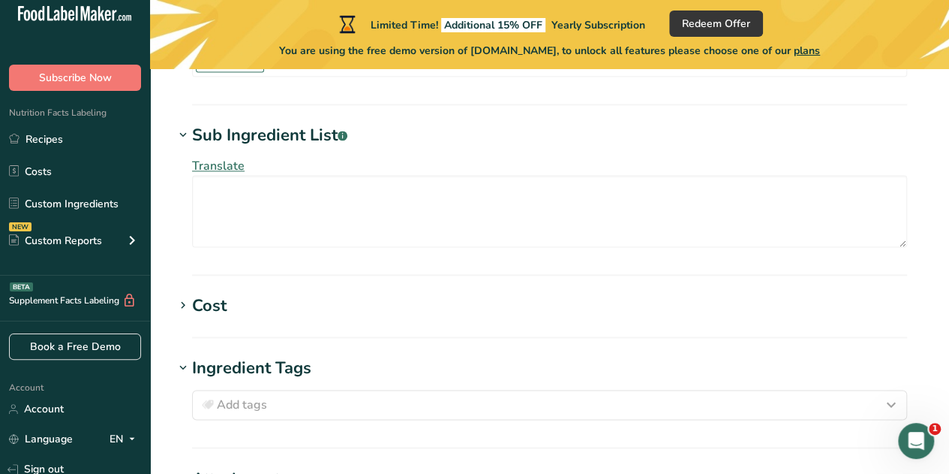
scroll to position [1021, 0]
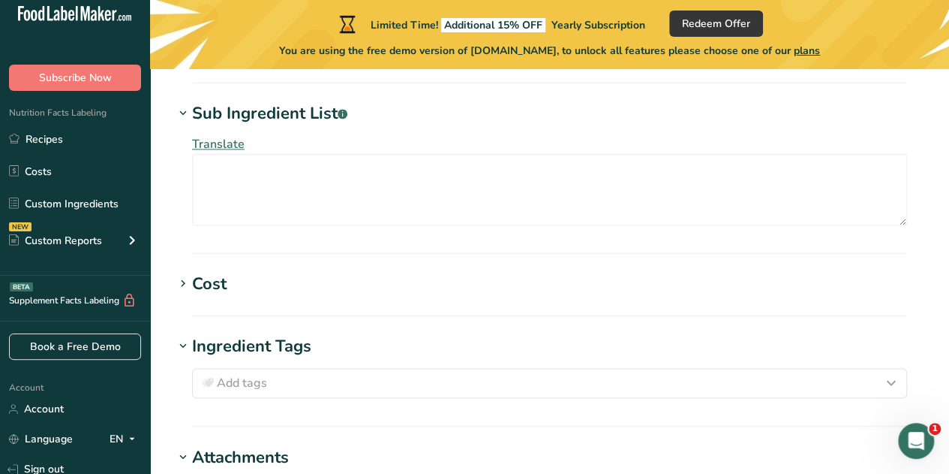
click at [246, 284] on h1 "Cost" at bounding box center [549, 284] width 751 height 25
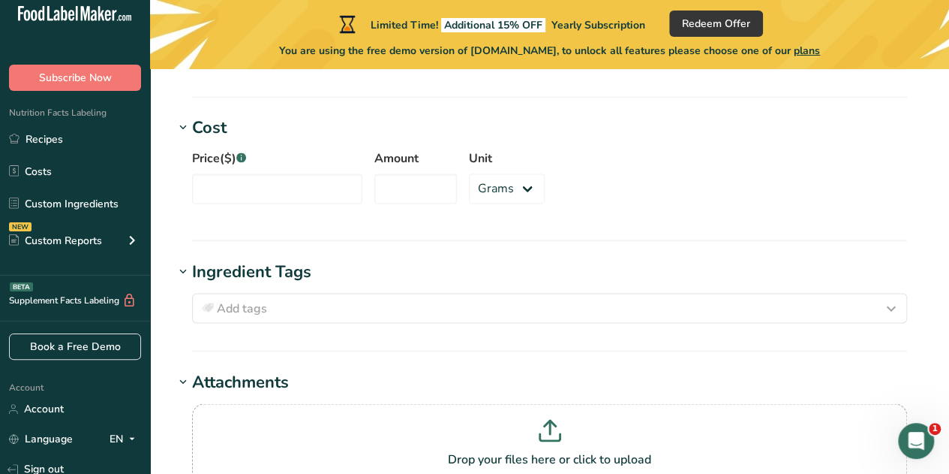
scroll to position [1174, 0]
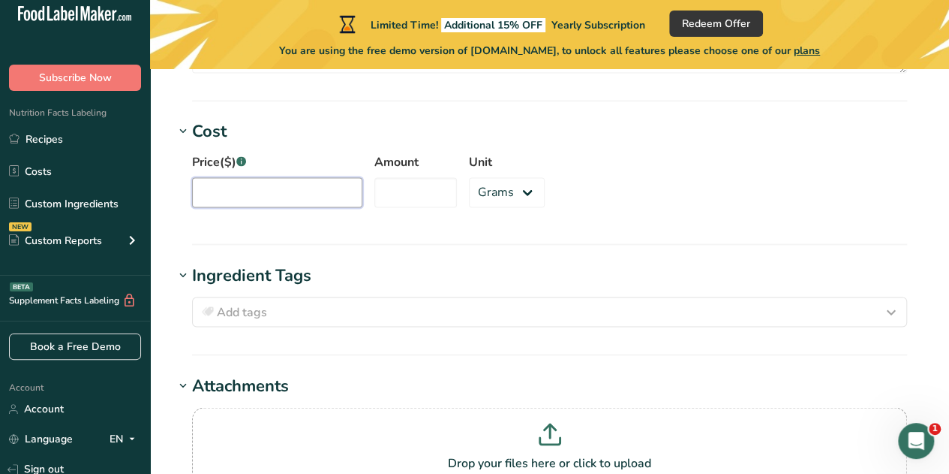
click at [311, 188] on input "Price($) .a-a{fill:#347362;}.b-a{fill:#fff;}" at bounding box center [277, 192] width 170 height 30
type input "3.06"
click at [424, 186] on input "Amount" at bounding box center [415, 192] width 83 height 30
type input "1"
click at [492, 185] on select "Grams kg mg mcg lb oz" at bounding box center [507, 192] width 76 height 30
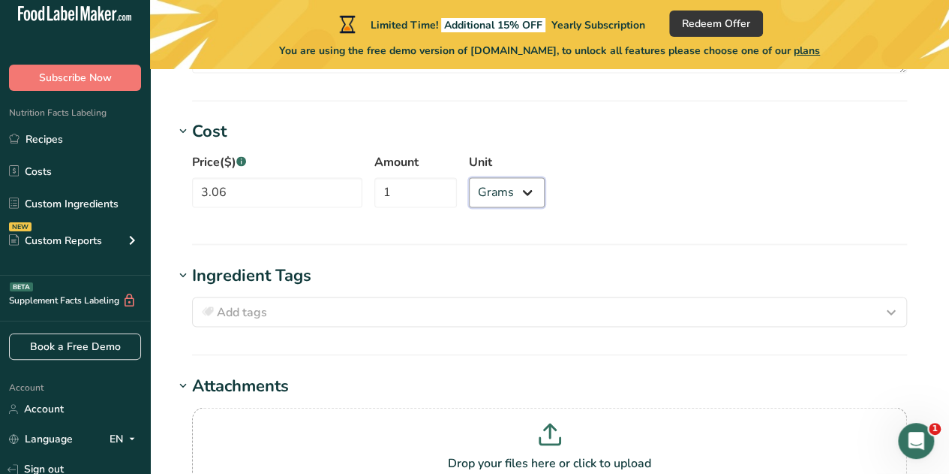
select select "12"
click at [469, 177] on select "Grams kg mg mcg lb oz" at bounding box center [507, 192] width 76 height 30
click at [578, 197] on div "Price($) .a-a{fill:#347362;}.b-a{fill:#fff;} 3.06 Amount 1 Unit Grams kg mg mcg…" at bounding box center [549, 184] width 751 height 81
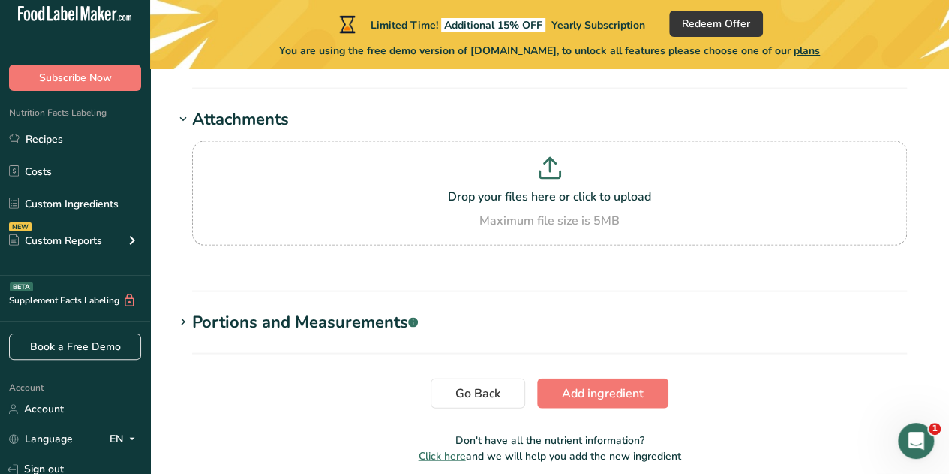
scroll to position [1440, 0]
click at [349, 309] on div "Portions and Measurements .a-a{fill:#347362;}.b-a{fill:#fff;}" at bounding box center [305, 321] width 226 height 25
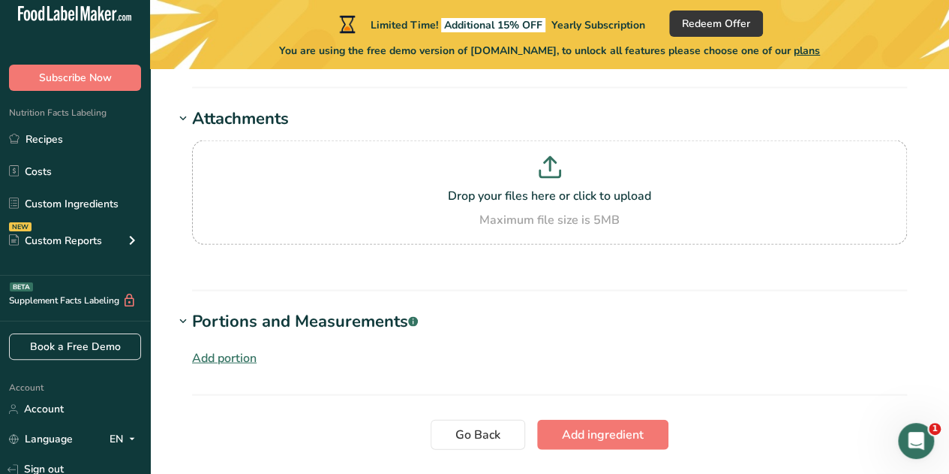
scroll to position [1540, 0]
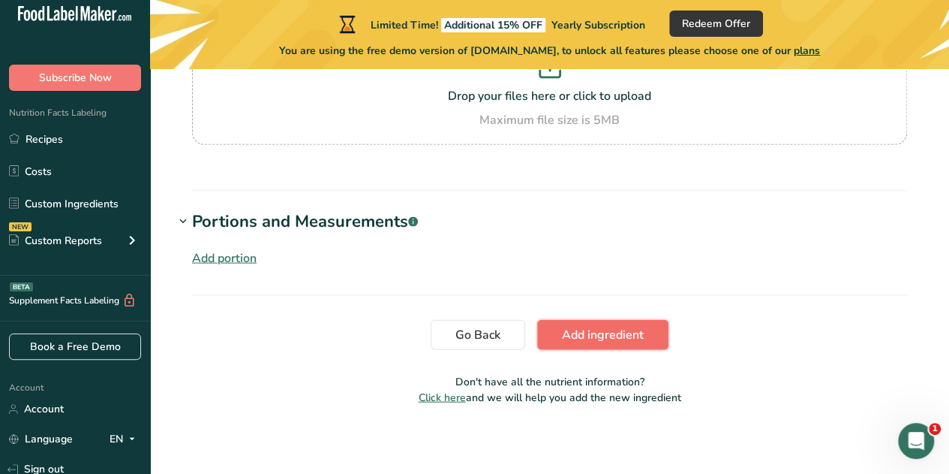
click at [582, 338] on span "Add ingredient" at bounding box center [603, 335] width 82 height 18
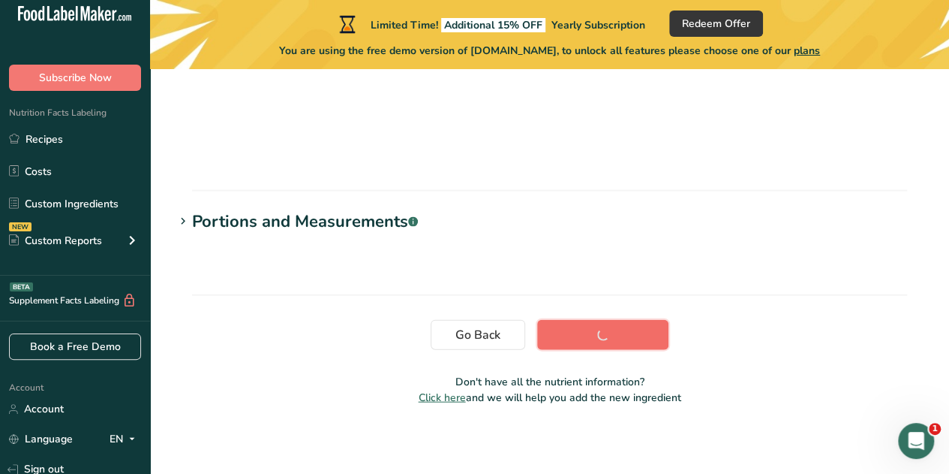
scroll to position [389, 0]
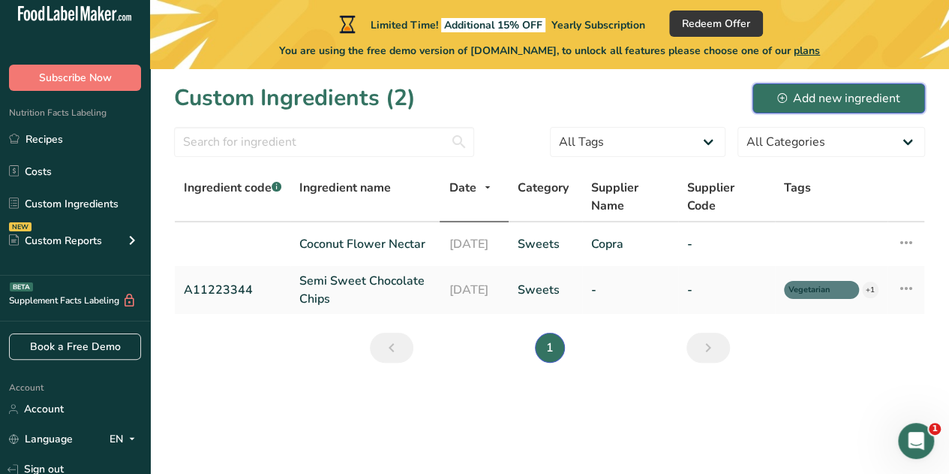
click at [838, 104] on div "Add new ingredient" at bounding box center [838, 98] width 123 height 18
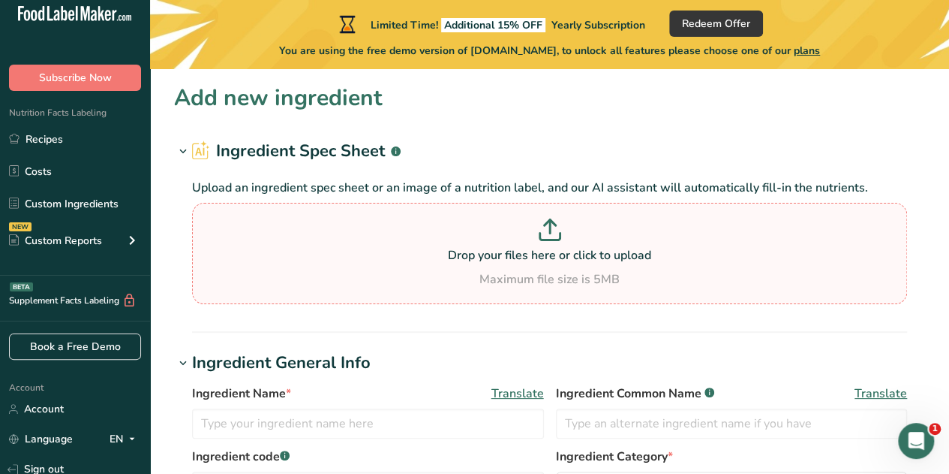
click at [480, 251] on p "Drop your files here or click to upload" at bounding box center [550, 255] width 708 height 18
click at [480, 251] on input "Drop your files here or click to upload Maximum file size is 5MB" at bounding box center [549, 253] width 715 height 101
type input "C:\fakepath\Chocolate Chips, Bitter Sweet, Coconut Sugar, Organic Specification…"
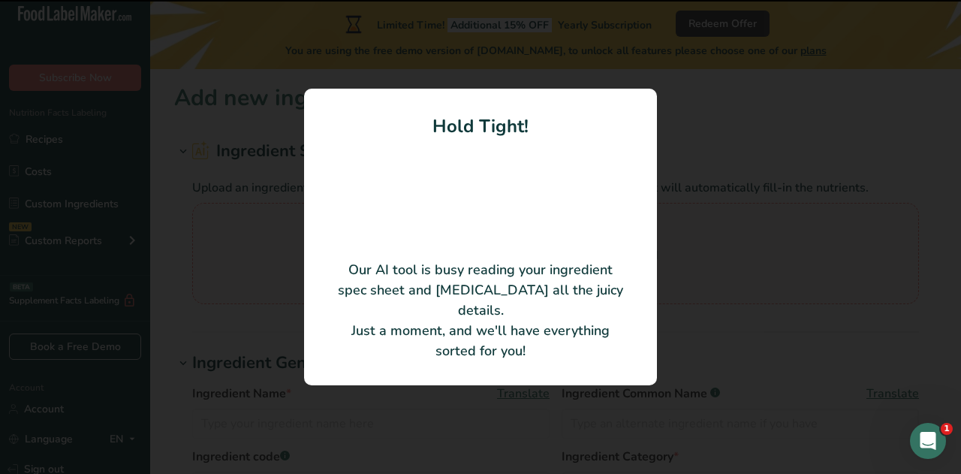
type input "Organic 70% Chocolate Sweetened With Coconut Sugar"
type input "ORGANIC RAINFOREST SAC"
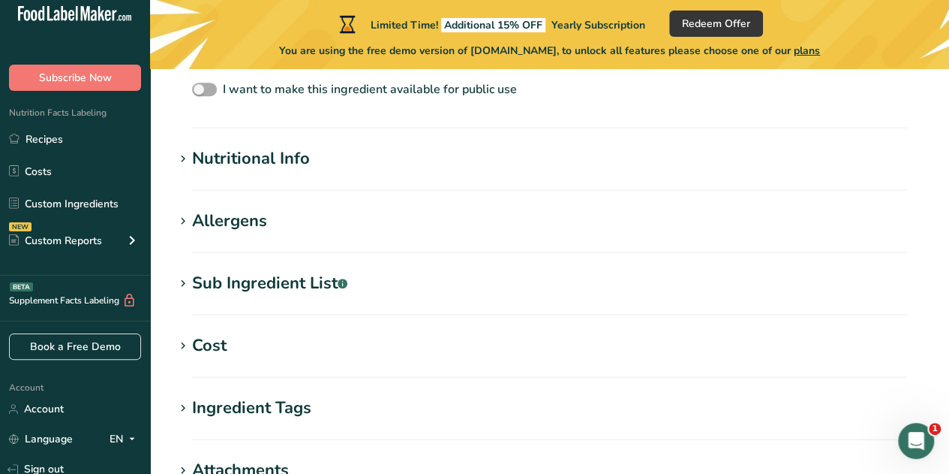
scroll to position [457, 0]
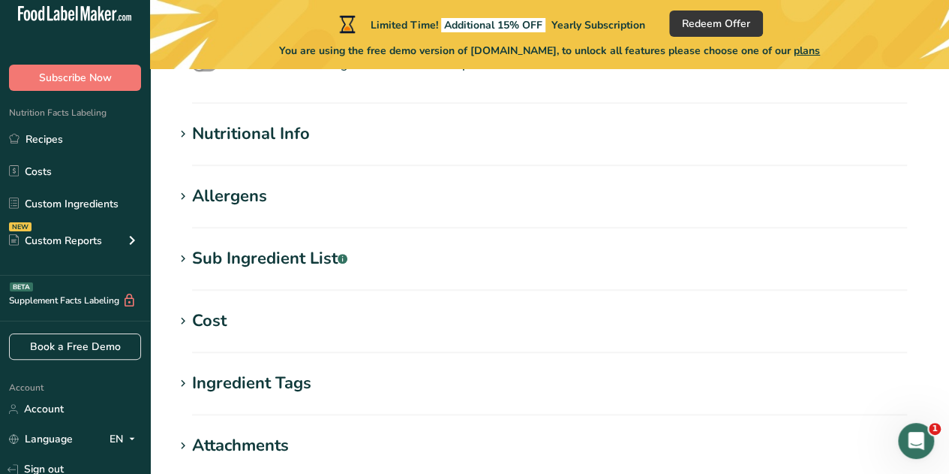
click at [293, 248] on div "Sub Ingredient List .a-a{fill:#347362;}.b-a{fill:#fff;}" at bounding box center [269, 258] width 155 height 25
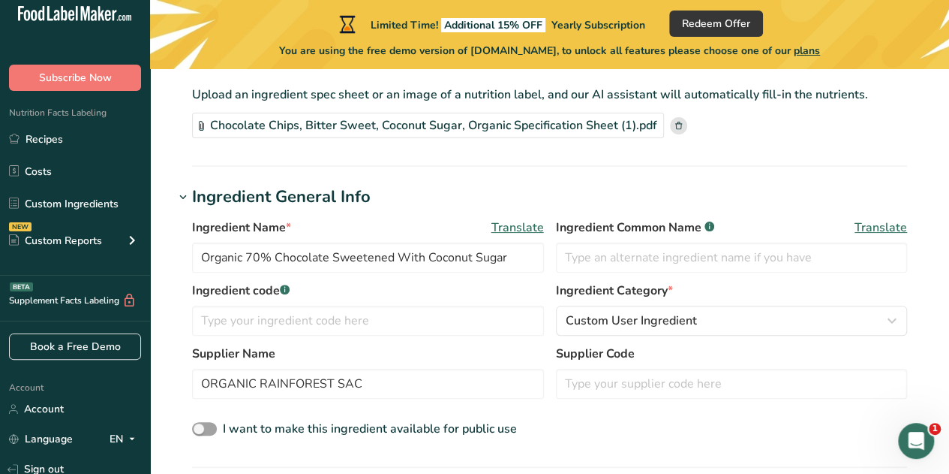
scroll to position [74, 0]
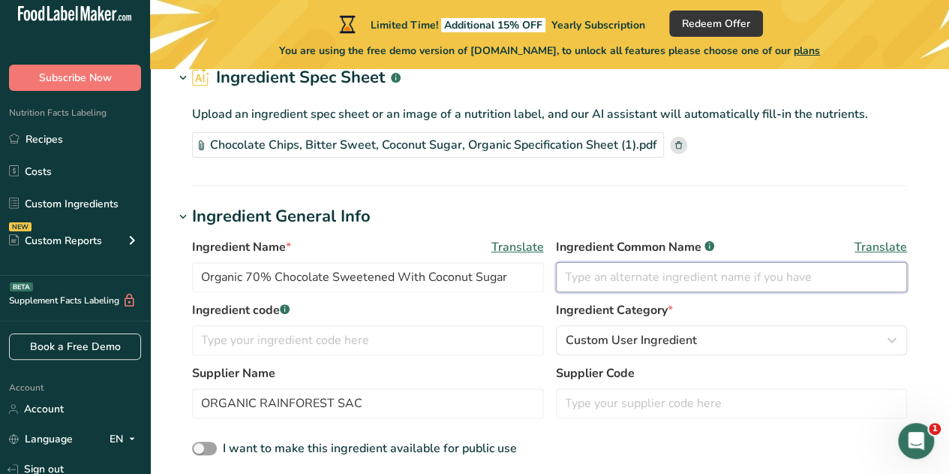
click at [651, 274] on input "text" at bounding box center [732, 277] width 352 height 30
type input "Organic Chocolate Chips"
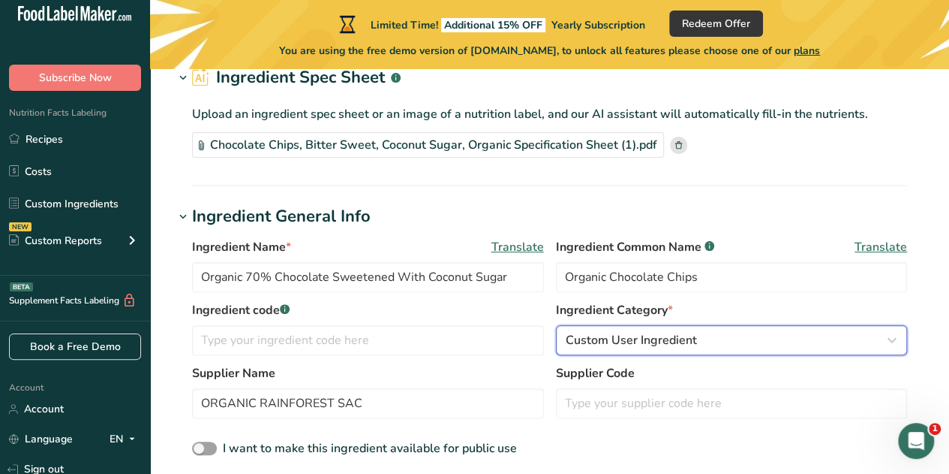
click at [616, 335] on span "Custom User Ingredient" at bounding box center [631, 340] width 131 height 18
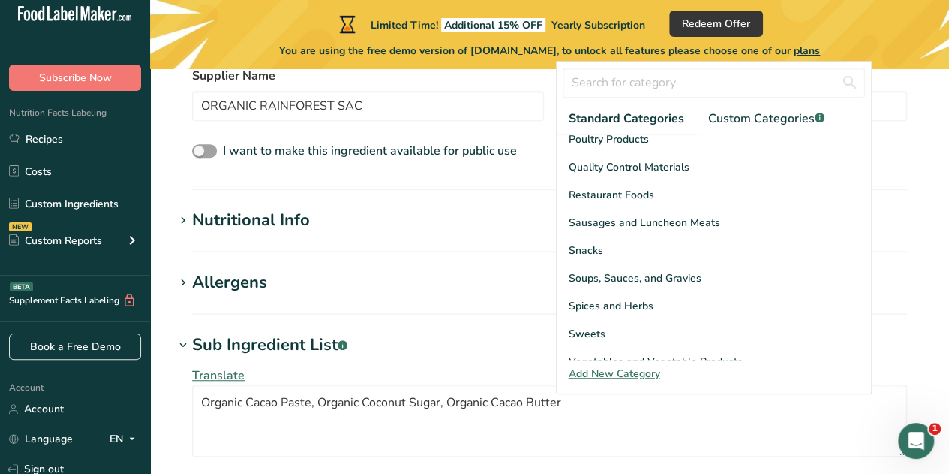
scroll to position [370, 0]
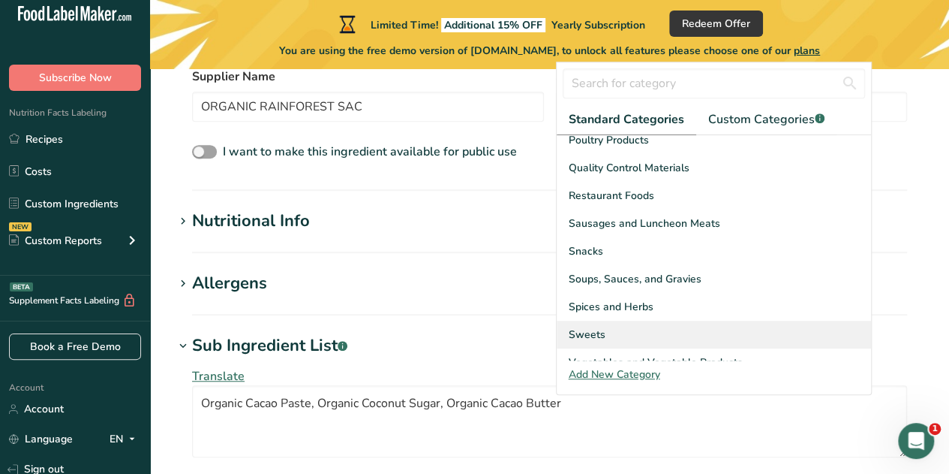
click at [624, 320] on div "Sweets" at bounding box center [714, 334] width 315 height 28
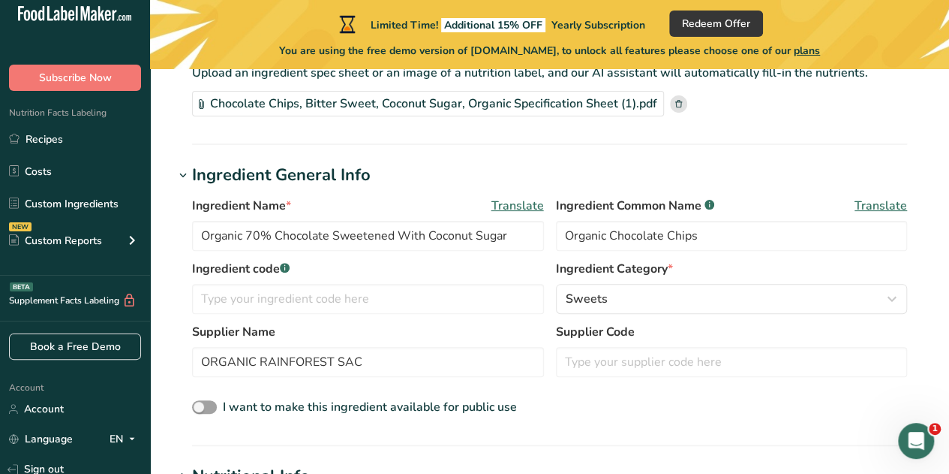
scroll to position [114, 0]
click at [549, 351] on div "Supplier Name ORGANIC RAINFOREST SAC Supplier Code" at bounding box center [549, 354] width 715 height 63
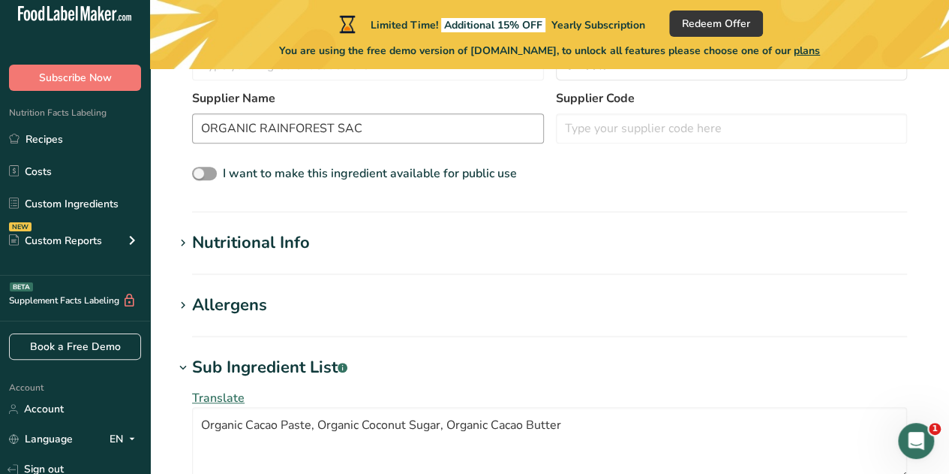
scroll to position [356, 0]
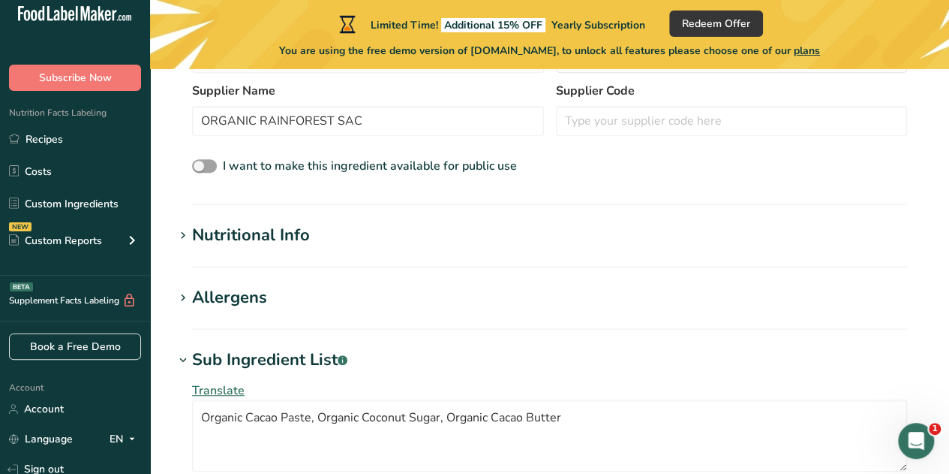
click at [305, 212] on section "Add new ingredient Ingredient Spec Sheet .a-a{fill:#347362;}.b-a{fill:#fff;} Up…" at bounding box center [549, 297] width 799 height 1169
click at [302, 223] on div "Nutritional Info" at bounding box center [251, 235] width 118 height 25
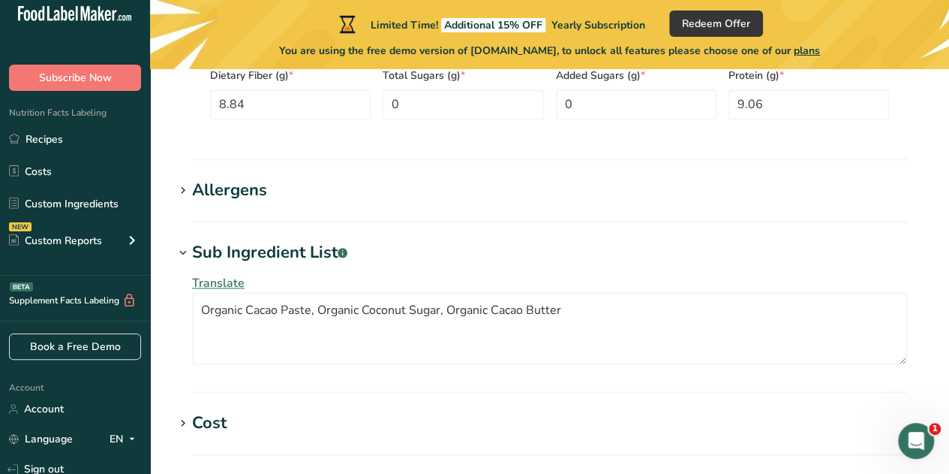
scroll to position [810, 0]
click at [298, 182] on h1 "Allergens" at bounding box center [549, 191] width 751 height 25
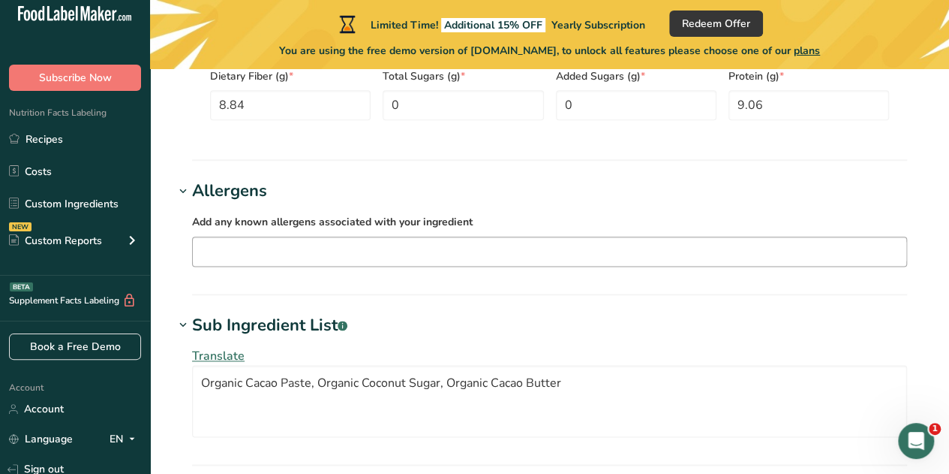
click at [315, 253] on input "text" at bounding box center [550, 250] width 714 height 23
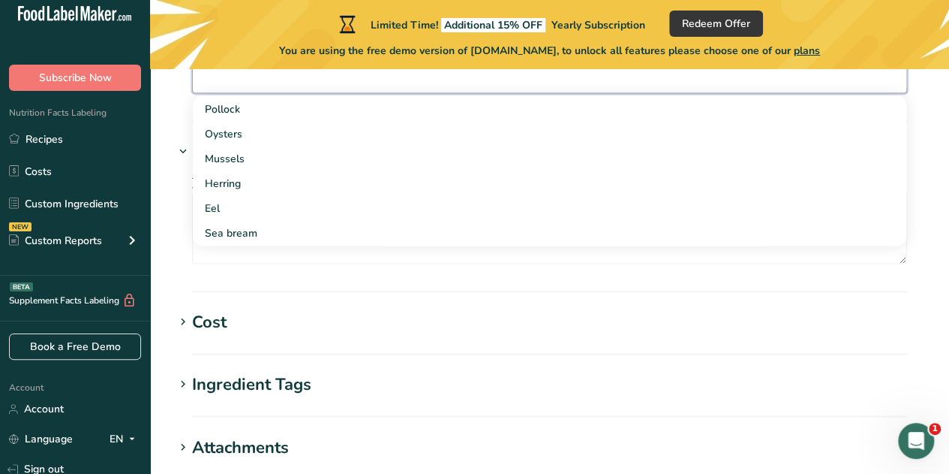
scroll to position [984, 0]
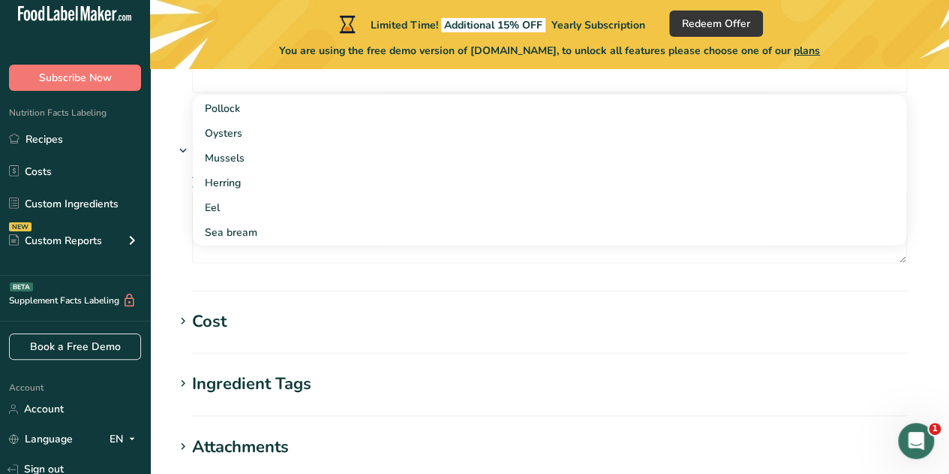
click at [295, 341] on section "Cost Price($) .a-a{fill:#347362;}.b-a{fill:#fff;} Amount Unit Grams kg mg mcg l…" at bounding box center [549, 331] width 751 height 44
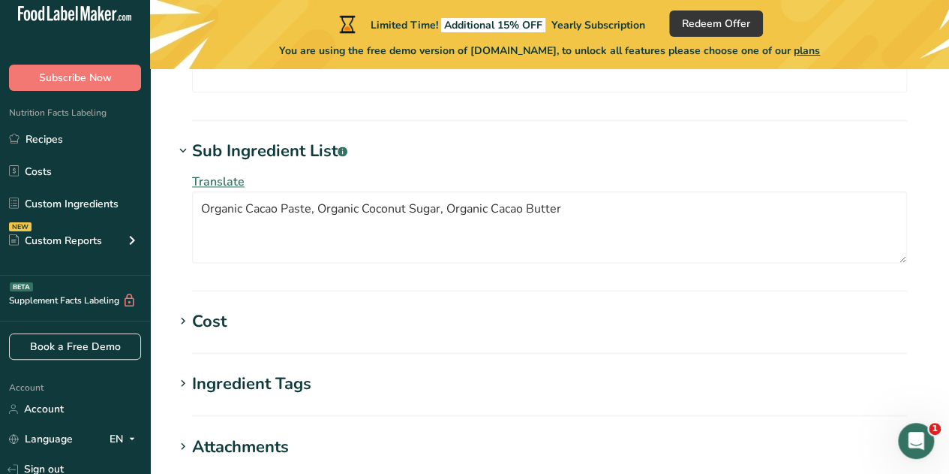
click at [209, 309] on div "Cost" at bounding box center [209, 321] width 35 height 25
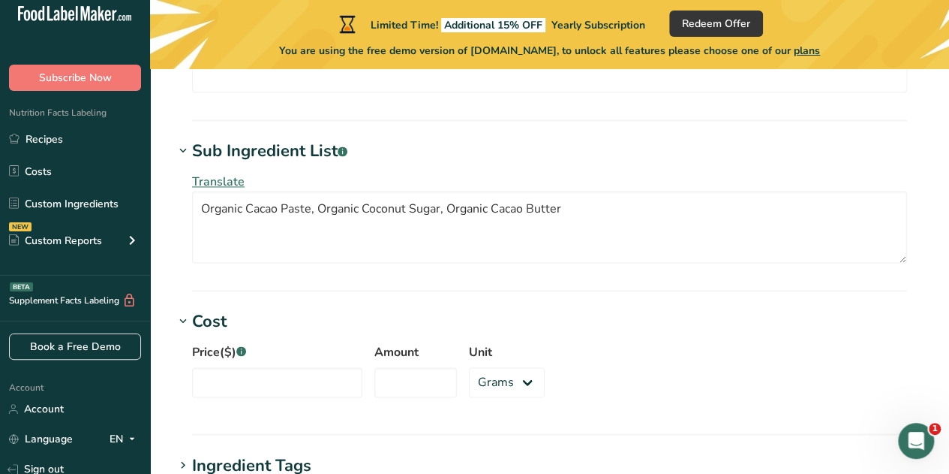
scroll to position [985, 0]
click at [263, 371] on input "Price($) .a-a{fill:#347362;}.b-a{fill:#fff;}" at bounding box center [277, 380] width 170 height 30
type input "11.50"
click at [405, 390] on input "Amount" at bounding box center [415, 380] width 83 height 30
click at [497, 371] on select "Grams kg mg mcg lb oz" at bounding box center [507, 380] width 76 height 30
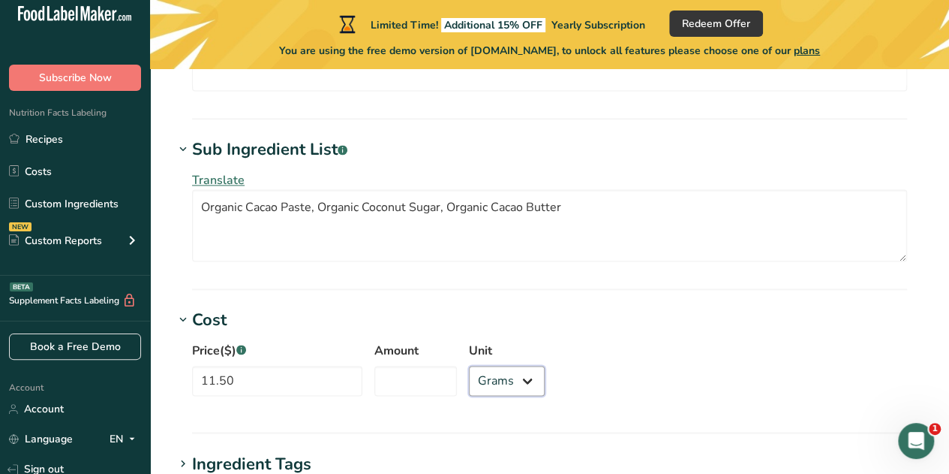
select select "12"
click at [469, 365] on select "Grams kg mg mcg lb oz" at bounding box center [507, 380] width 76 height 30
click at [583, 367] on div "Price($) .a-a{fill:#347362;}.b-a{fill:#fff;} 11.50 Amount Unit Grams kg mg mcg …" at bounding box center [549, 372] width 751 height 81
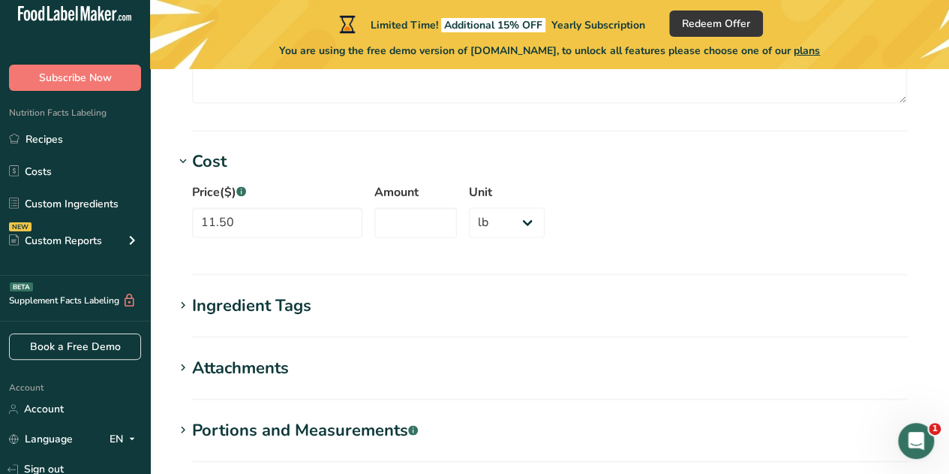
scroll to position [1153, 0]
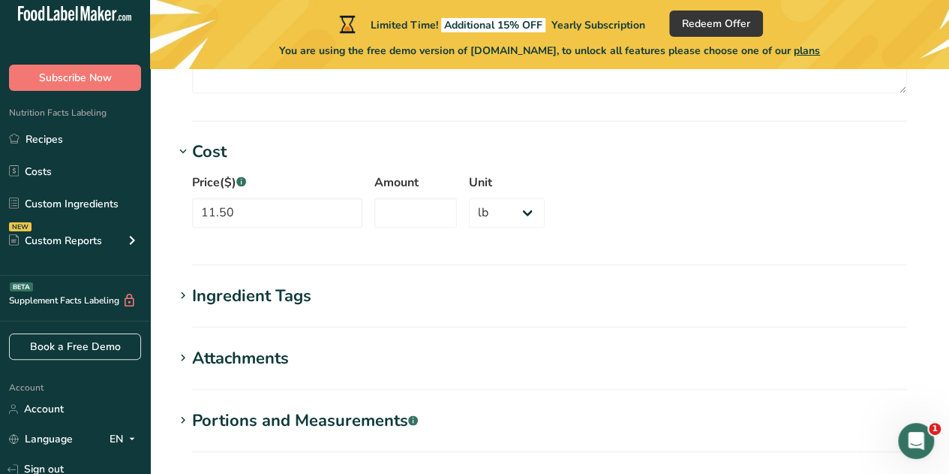
click at [353, 287] on h1 "Ingredient Tags" at bounding box center [549, 295] width 751 height 25
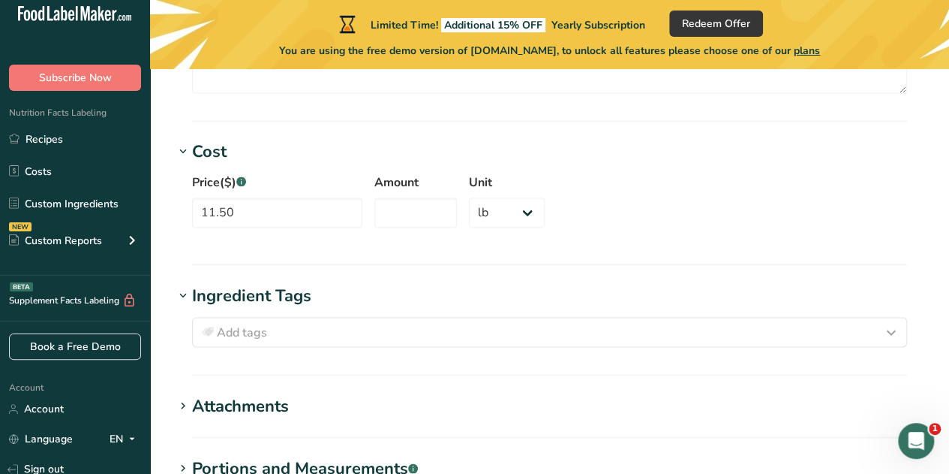
click at [310, 406] on h1 "Attachments" at bounding box center [549, 405] width 751 height 25
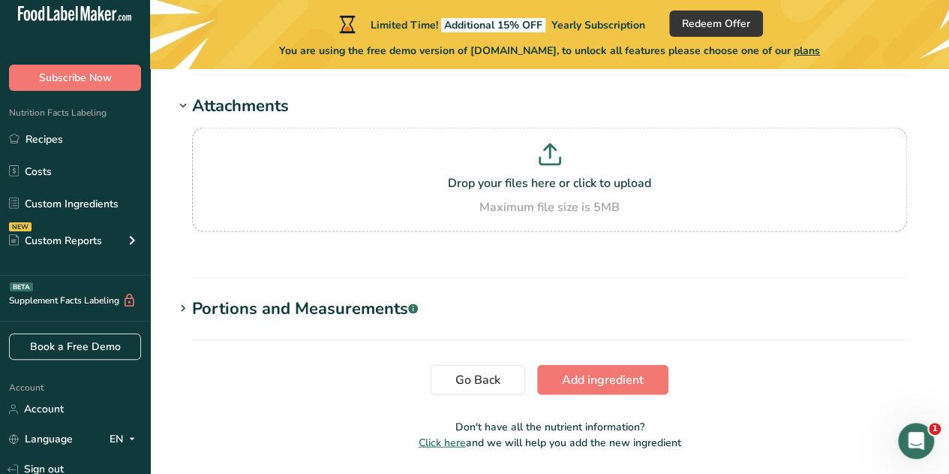
scroll to position [1498, 0]
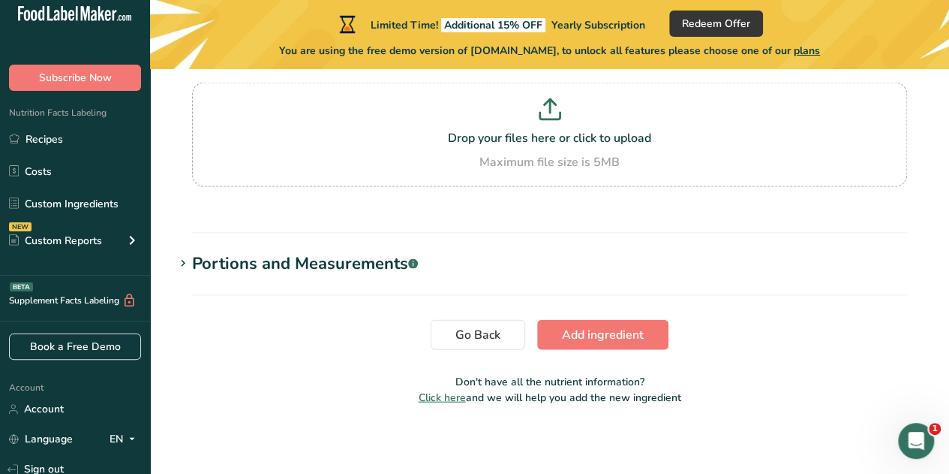
click at [299, 263] on div "Portions and Measurements .a-a{fill:#347362;}.b-a{fill:#fff;}" at bounding box center [305, 263] width 226 height 25
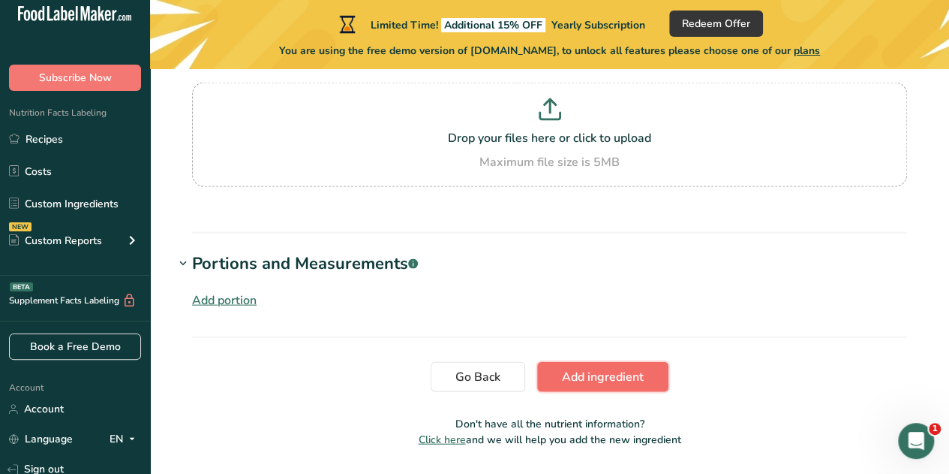
click at [604, 382] on button "Add ingredient" at bounding box center [602, 377] width 131 height 30
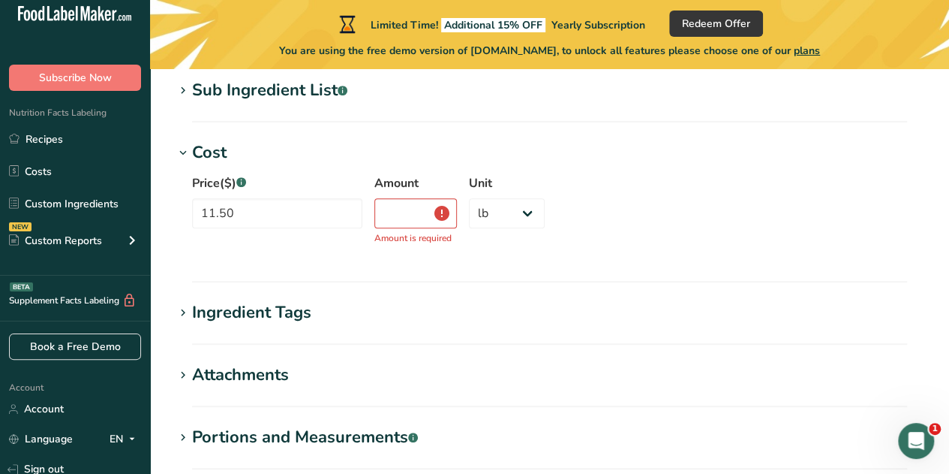
scroll to position [321, 0]
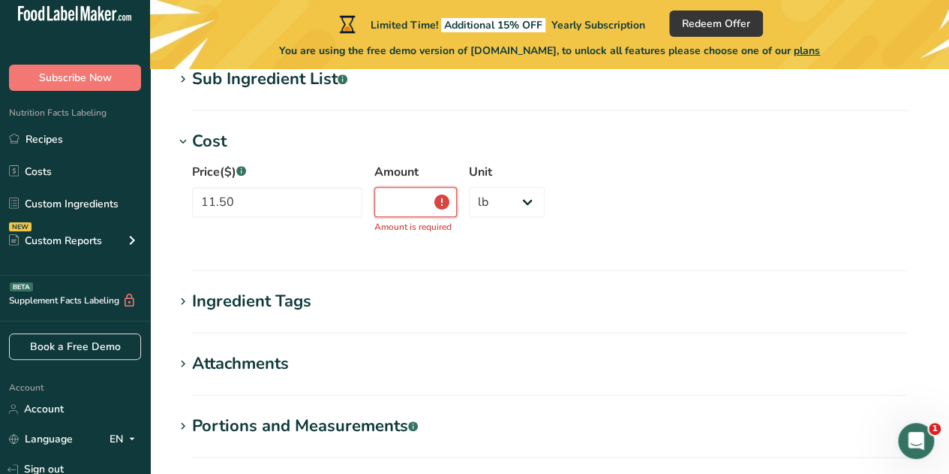
click at [410, 193] on input "Amount" at bounding box center [415, 202] width 83 height 30
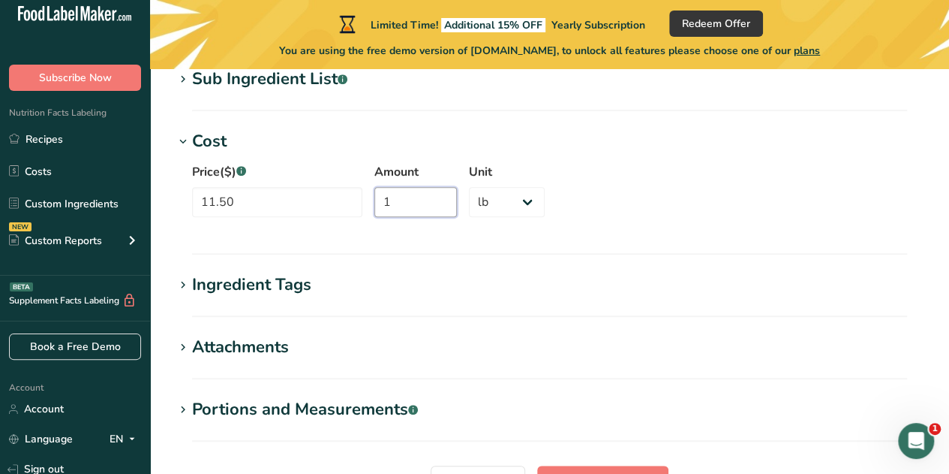
type input "1"
click at [655, 248] on section "Cost Price($) .a-a{fill:#347362;}.b-a{fill:#fff;} 11.50 Amount 1 Unit Grams kg …" at bounding box center [549, 191] width 751 height 125
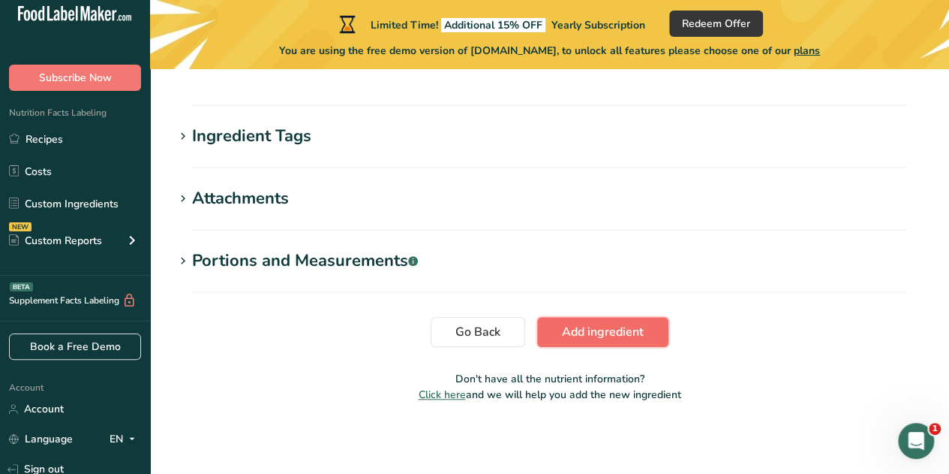
click at [627, 320] on button "Add ingredient" at bounding box center [602, 332] width 131 height 30
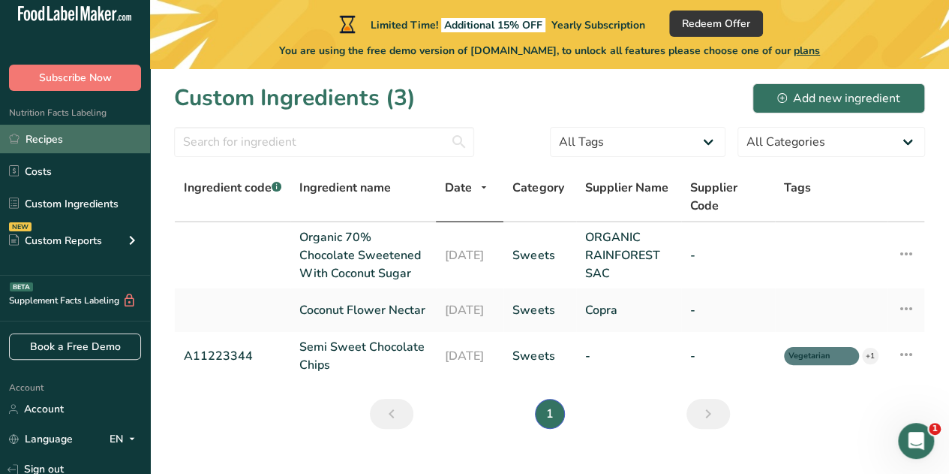
click at [67, 146] on link "Recipes" at bounding box center [75, 139] width 150 height 29
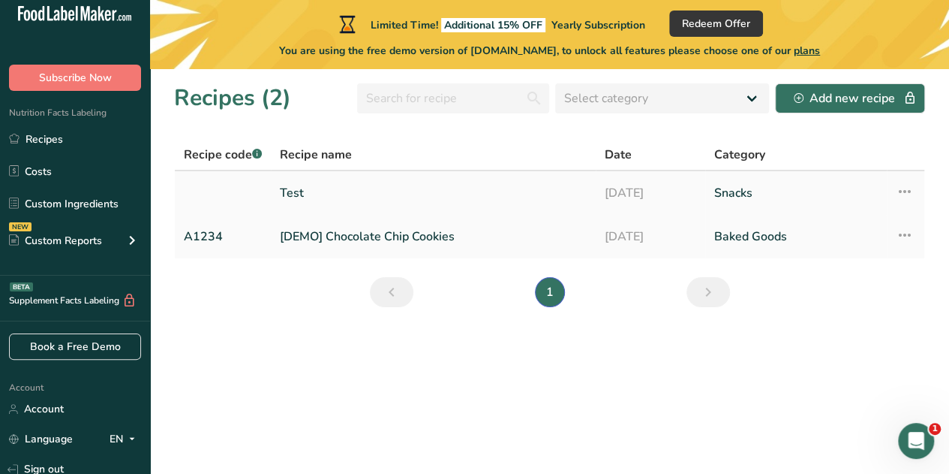
click at [468, 194] on link "Test" at bounding box center [433, 193] width 307 height 32
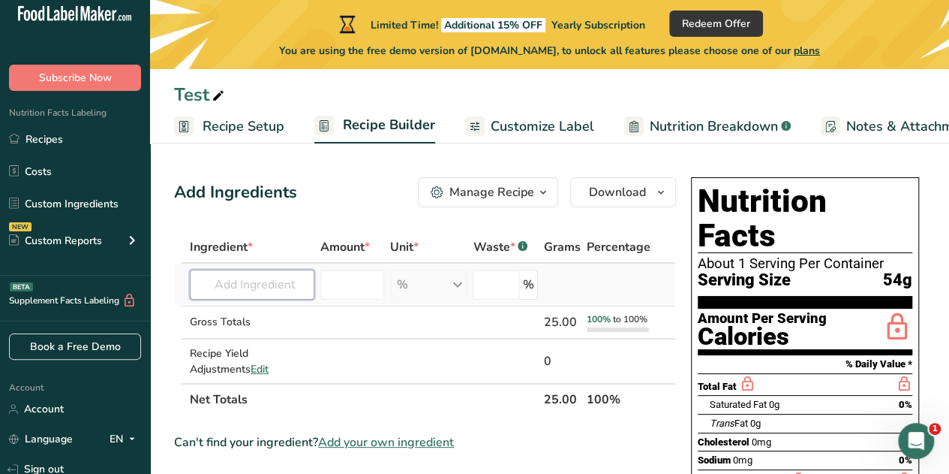
click at [278, 279] on input "text" at bounding box center [252, 284] width 125 height 30
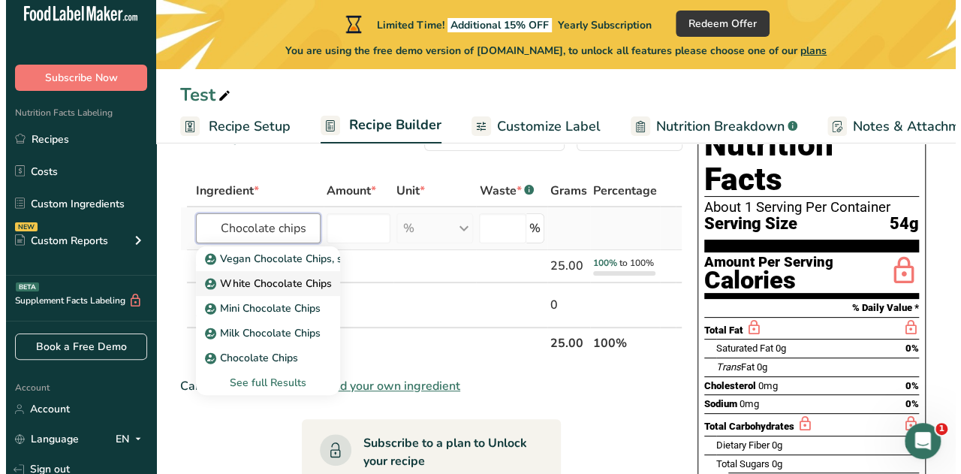
scroll to position [59, 0]
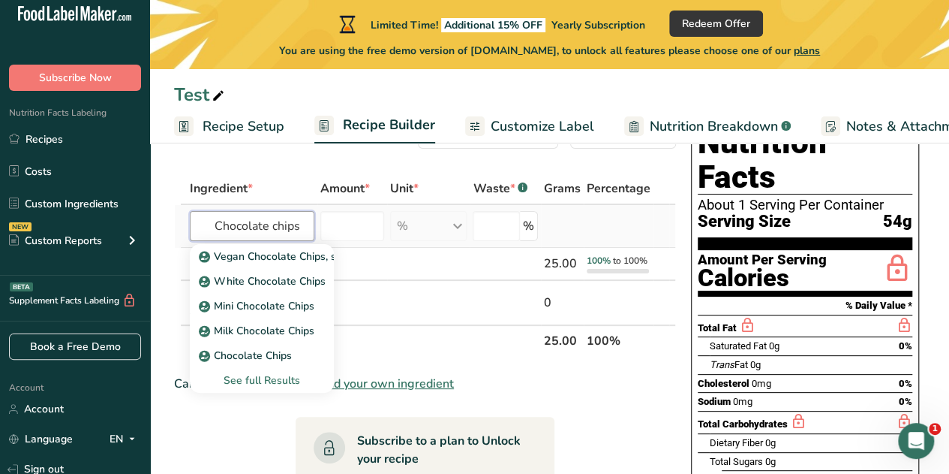
type input "Chocolate chips"
click at [286, 377] on div "See full Results" at bounding box center [262, 380] width 120 height 16
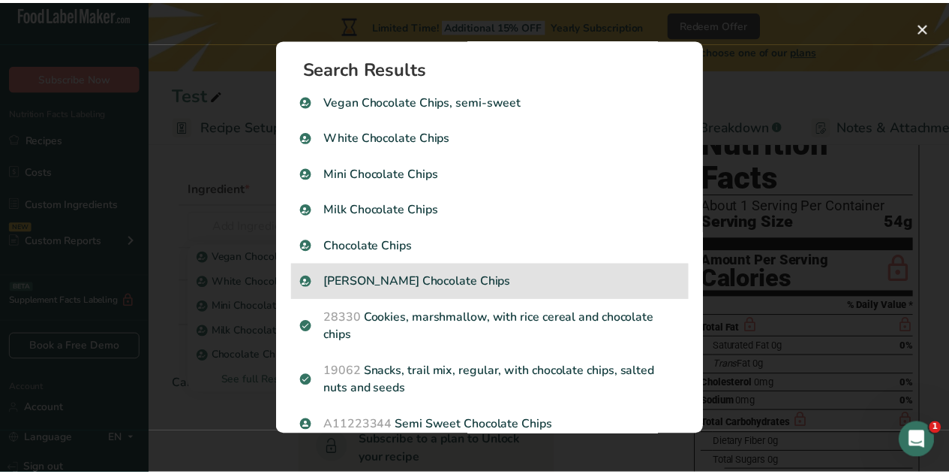
scroll to position [0, 0]
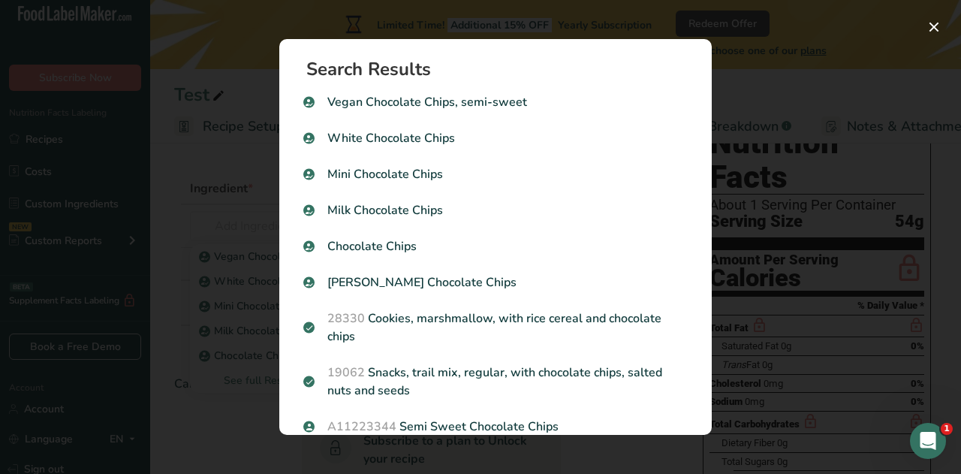
click at [827, 182] on div "Search results modal" at bounding box center [480, 237] width 961 height 474
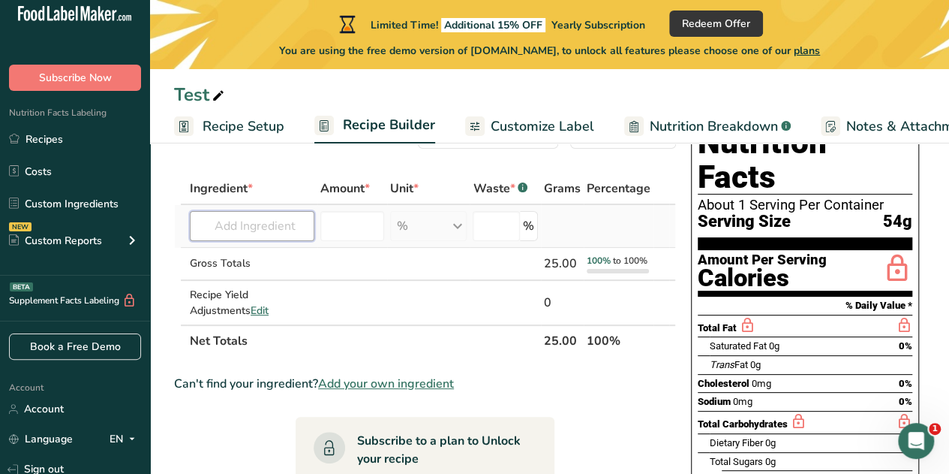
click at [236, 226] on input "text" at bounding box center [252, 226] width 125 height 30
type input "Organic Chocol"
click at [228, 276] on div "Add your own ingredient" at bounding box center [262, 281] width 120 height 16
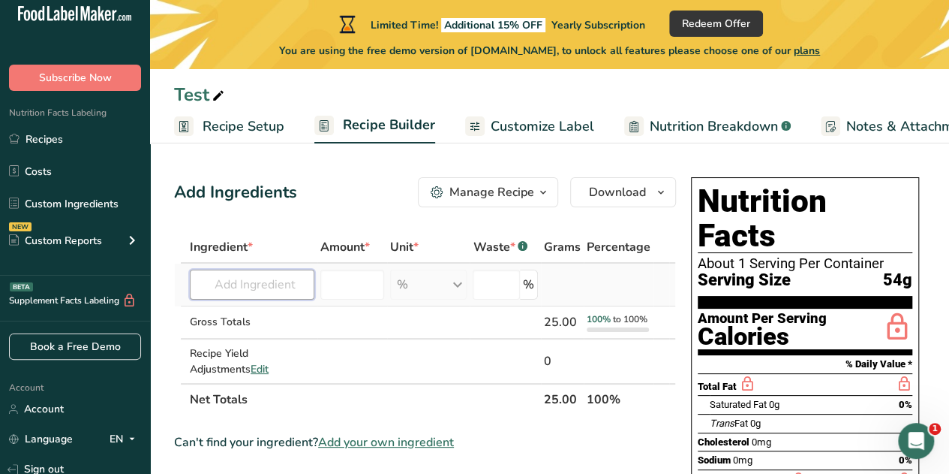
click at [227, 275] on input "text" at bounding box center [252, 284] width 125 height 30
type input "Organic 70"
click at [245, 316] on p "Organic 70% Chocolate Sweetened With Coconut Sugar" at bounding box center [345, 315] width 287 height 16
type input "Organic 70% Chocolate Sweetened With Coconut Sugar"
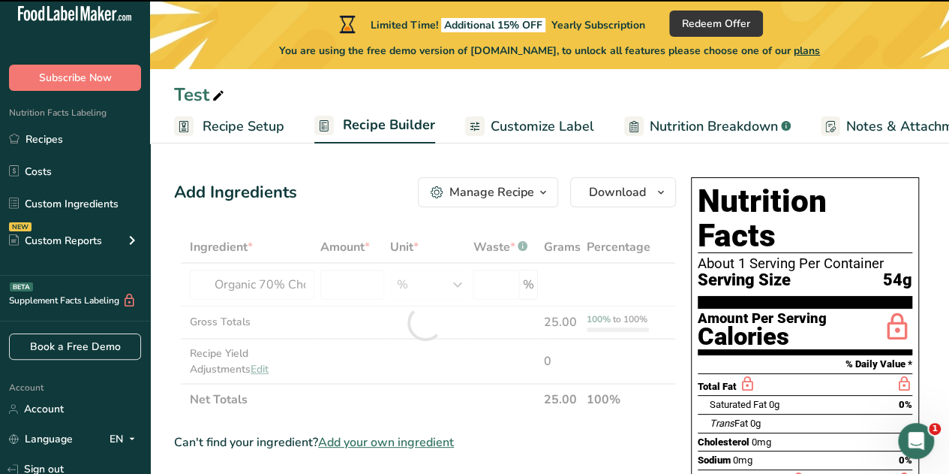
type input "0"
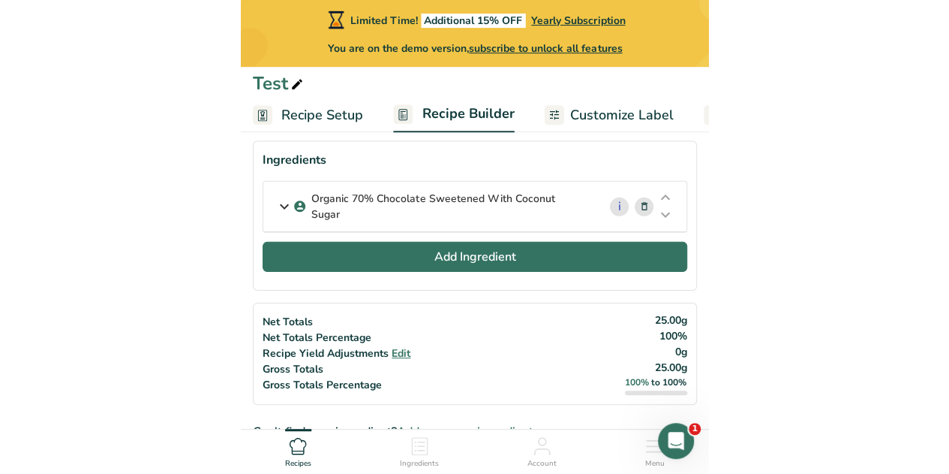
scroll to position [118, 0]
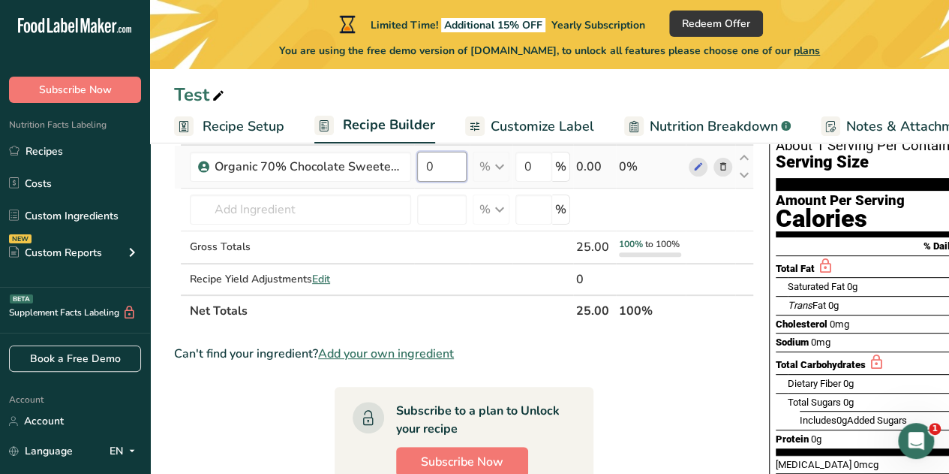
click at [453, 164] on input "0" at bounding box center [442, 167] width 50 height 30
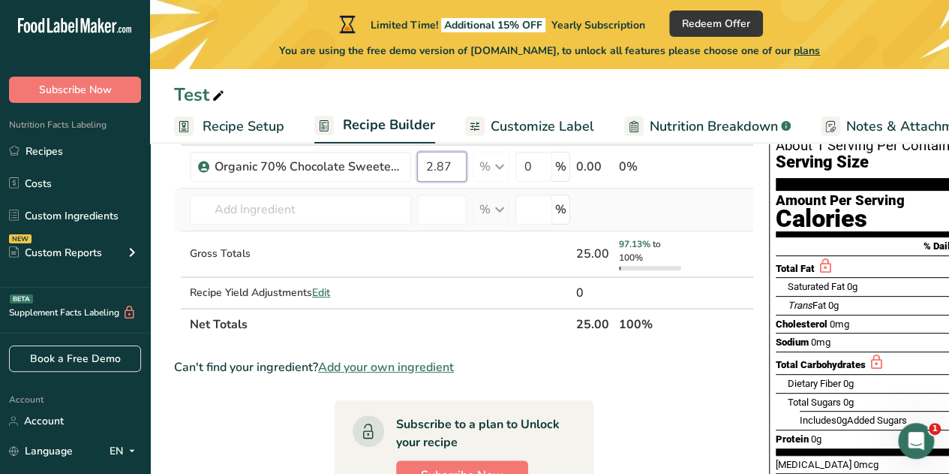
type input "2.87"
click at [623, 212] on div "Ingredient * Amount * Unit * Waste * .a-a{fill:#347362;}.b-a{fill:#fff;} Grams …" at bounding box center [464, 226] width 580 height 227
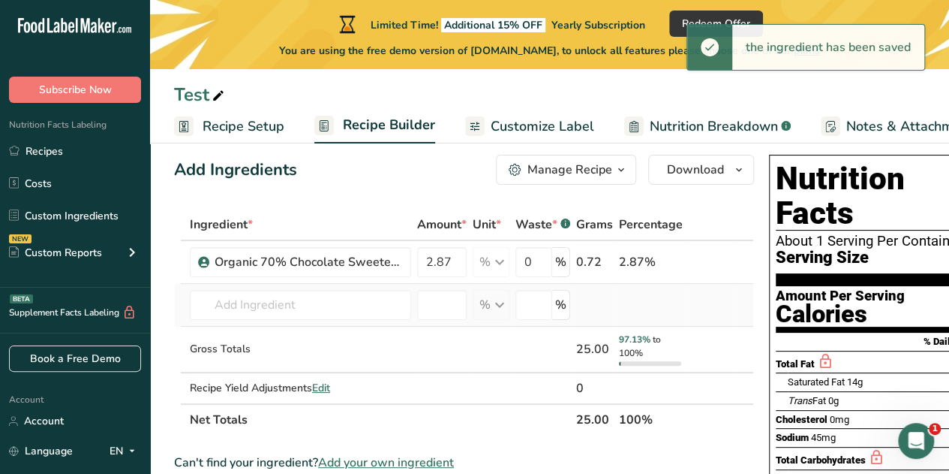
scroll to position [0, 0]
